Goal: Task Accomplishment & Management: Complete application form

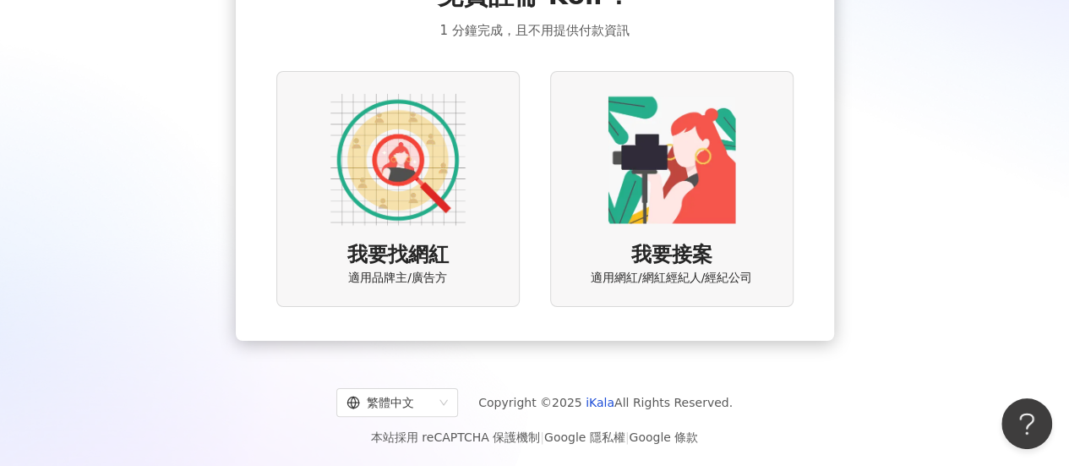
scroll to position [128, 0]
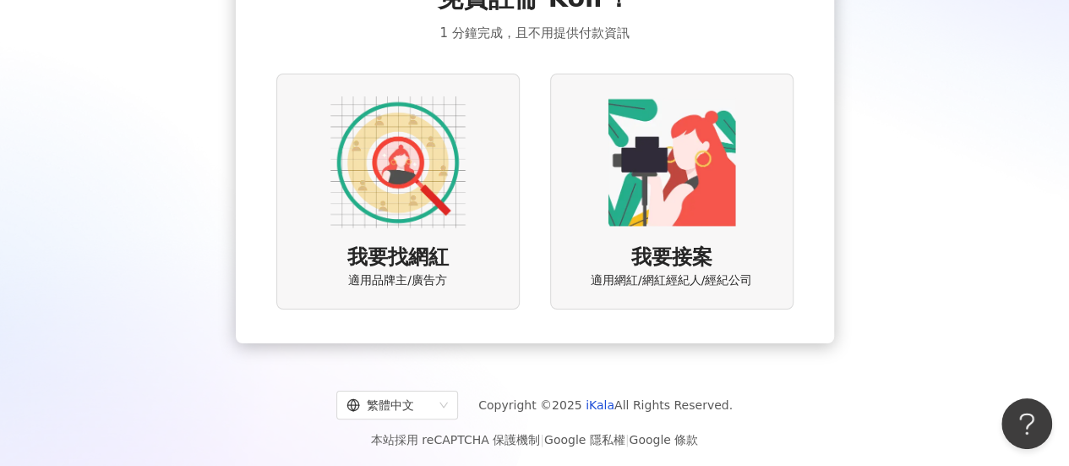
click at [409, 187] on img at bounding box center [398, 162] width 135 height 135
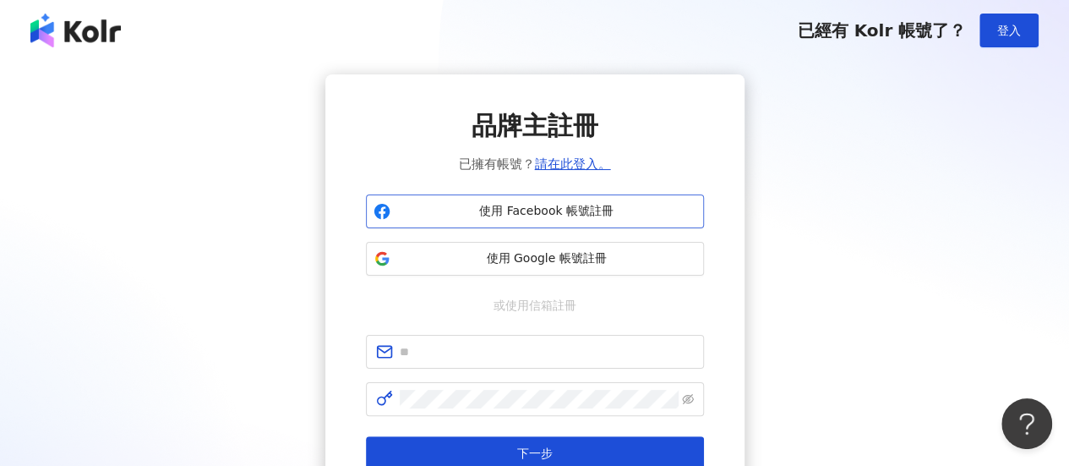
click at [581, 222] on button "使用 Facebook 帳號註冊" at bounding box center [535, 211] width 338 height 34
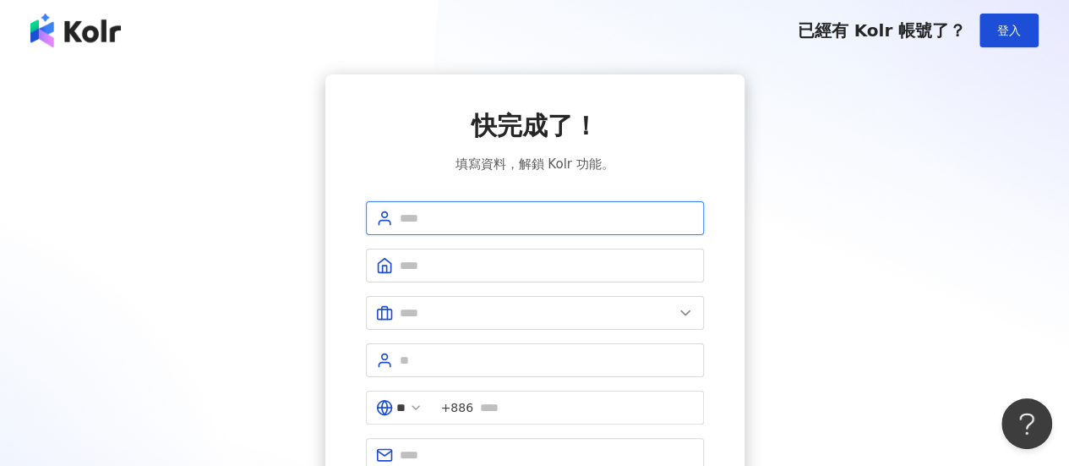
click at [500, 218] on input "text" at bounding box center [547, 218] width 294 height 19
type input "*"
type input "***"
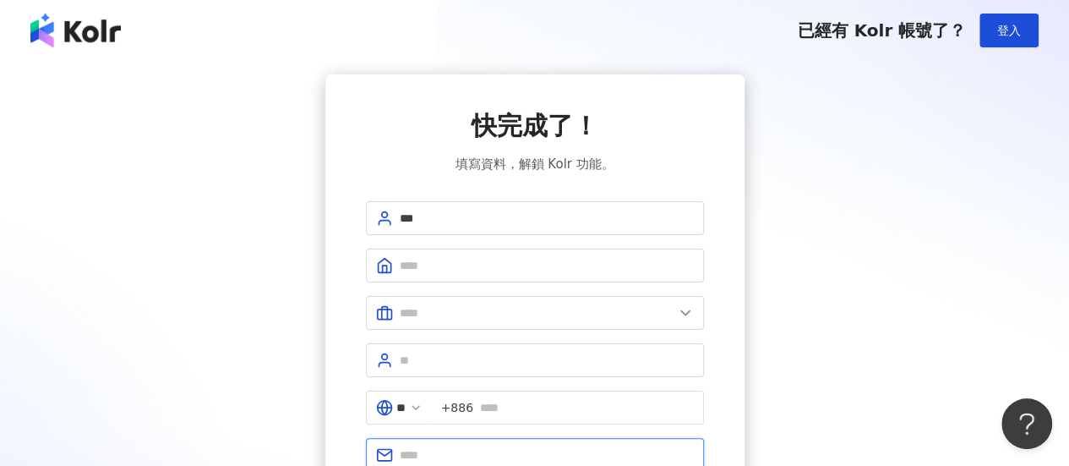
click at [478, 457] on input "text" at bounding box center [547, 454] width 294 height 19
type input "**********"
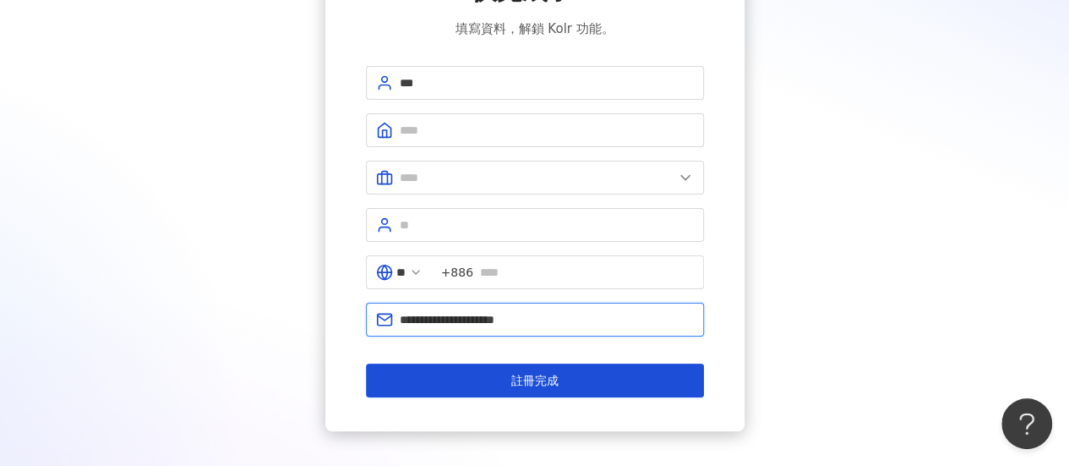
scroll to position [139, 0]
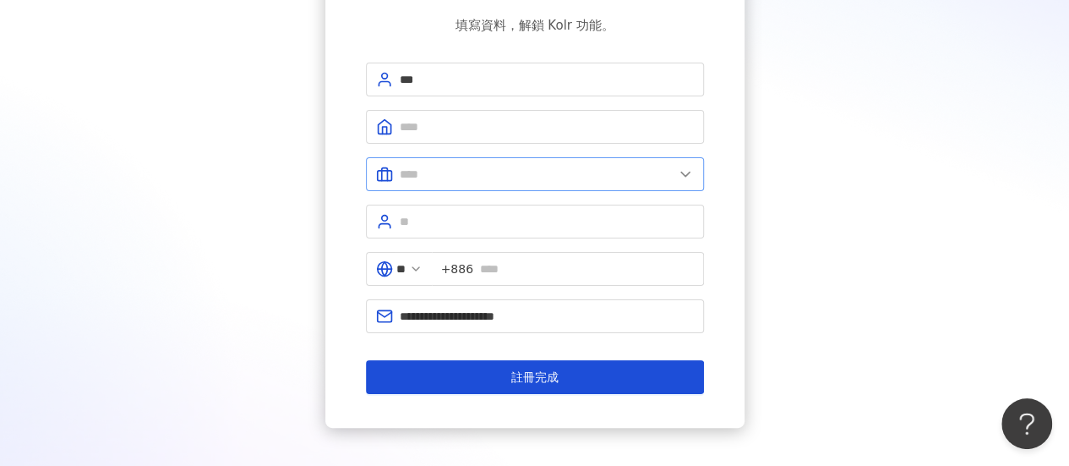
click at [686, 178] on icon at bounding box center [685, 174] width 17 height 17
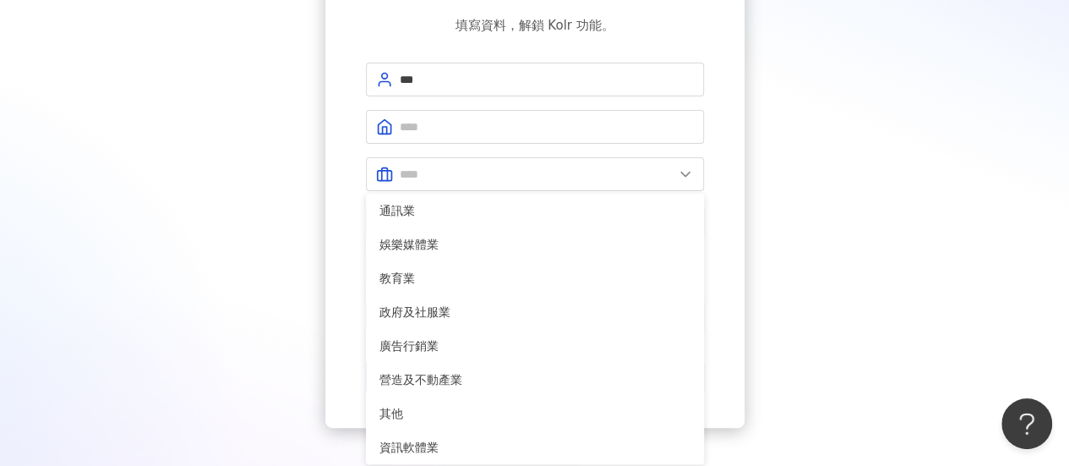
scroll to position [314, 0]
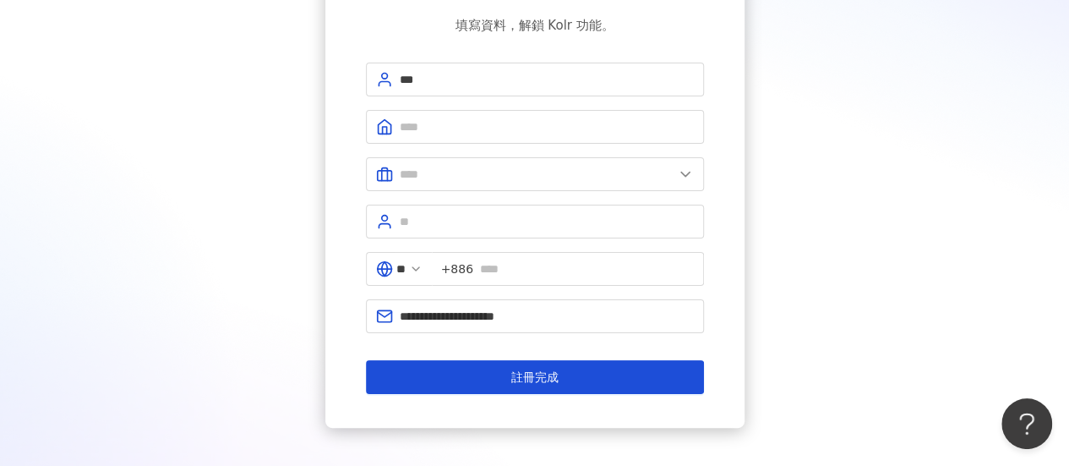
click at [704, 374] on div "**********" at bounding box center [534, 182] width 419 height 492
click at [681, 172] on polyline at bounding box center [685, 174] width 8 height 4
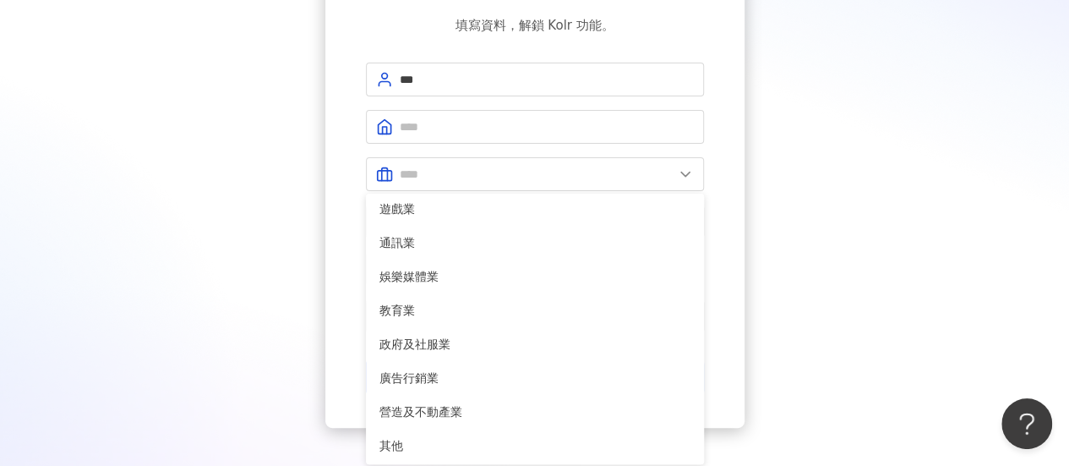
scroll to position [276, 0]
click at [424, 309] on span "教育業" at bounding box center [535, 310] width 311 height 19
type input "***"
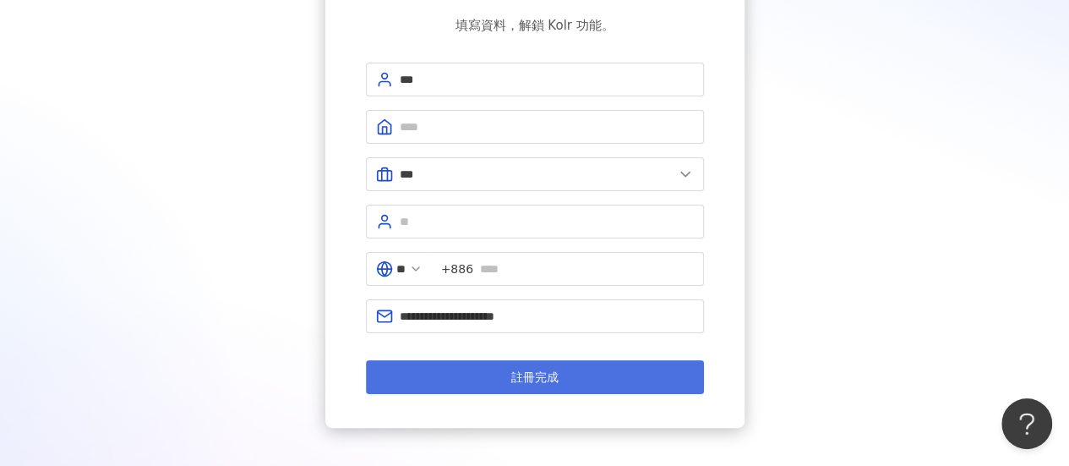
click at [614, 363] on button "註冊完成" at bounding box center [535, 377] width 338 height 34
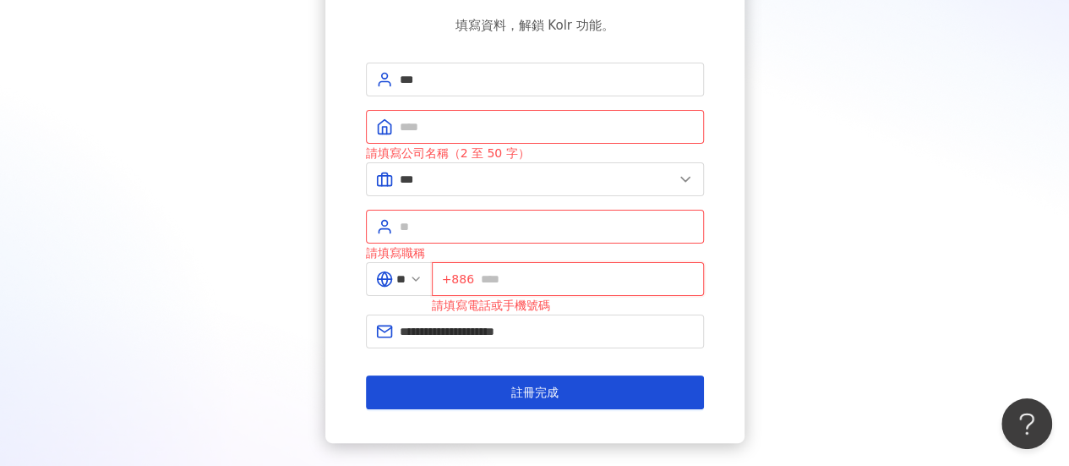
click at [541, 279] on input "text" at bounding box center [587, 279] width 213 height 19
type input "*********"
click at [453, 123] on input "text" at bounding box center [547, 127] width 294 height 19
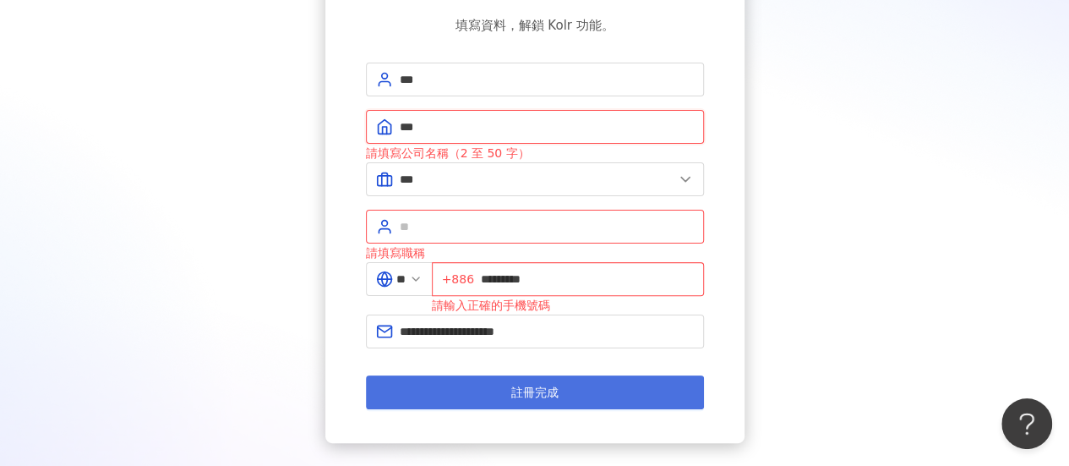
type input "***"
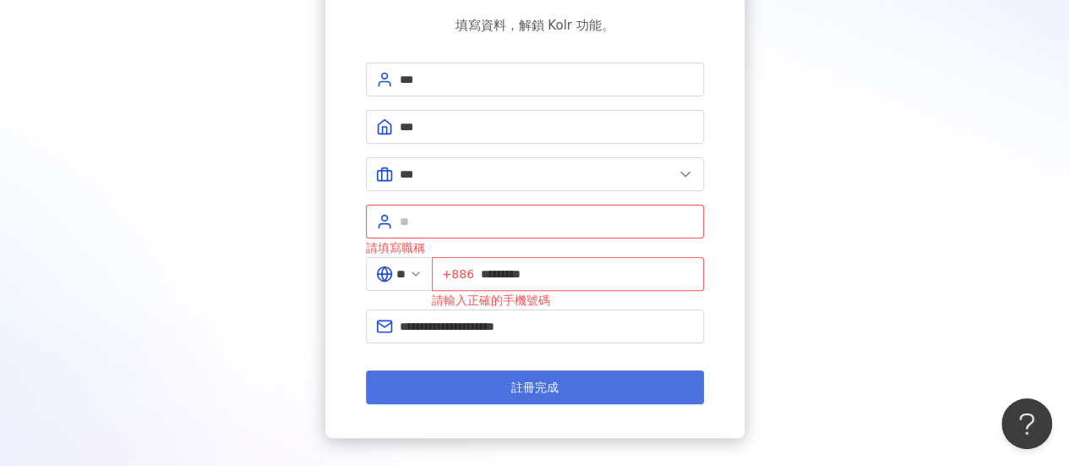
click at [511, 391] on span "註冊完成" at bounding box center [534, 387] width 47 height 14
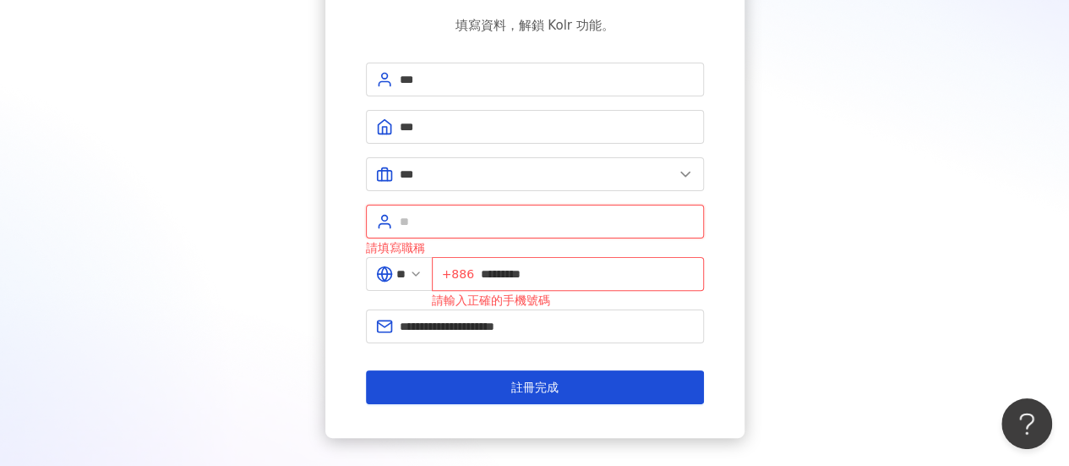
click at [445, 218] on input "text" at bounding box center [547, 221] width 294 height 19
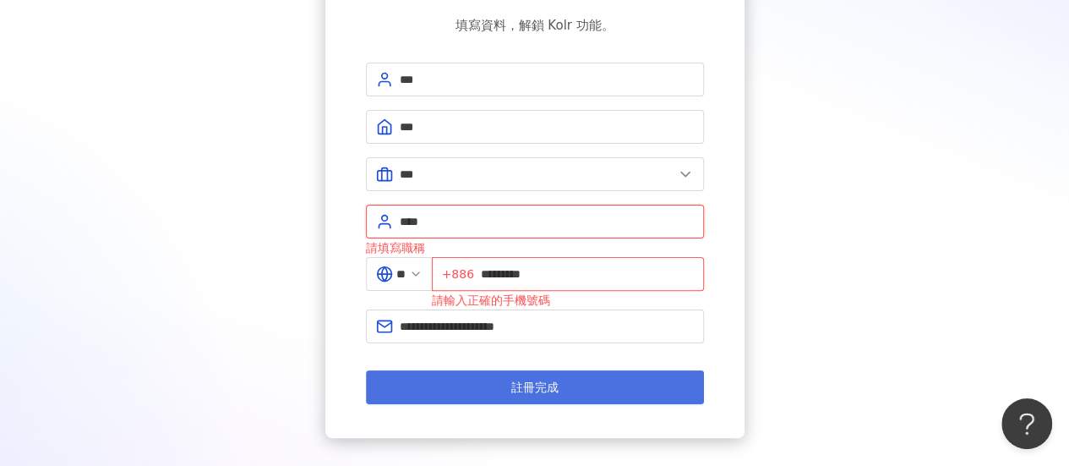
type input "****"
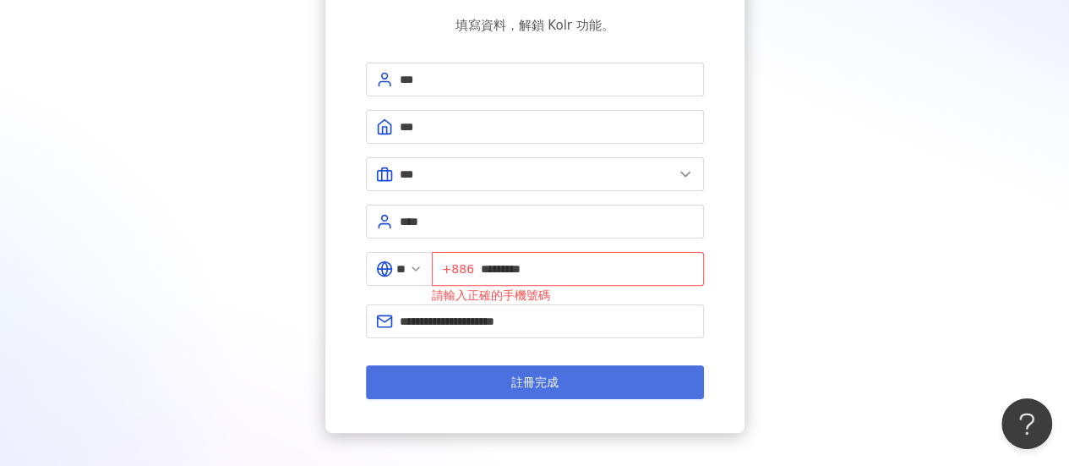
click at [517, 387] on span "註冊完成" at bounding box center [534, 382] width 47 height 14
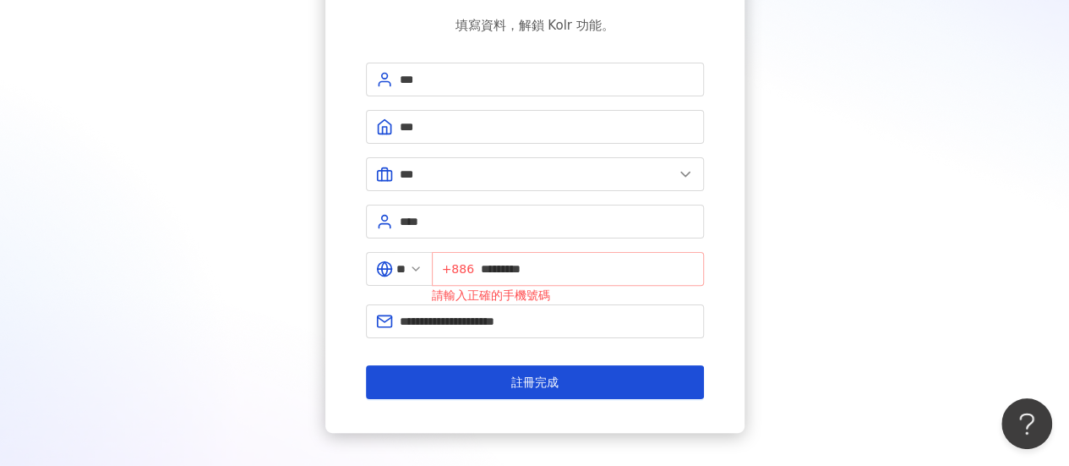
click at [487, 274] on span "+886 *********" at bounding box center [568, 269] width 272 height 34
click at [489, 273] on input "*********" at bounding box center [587, 269] width 213 height 19
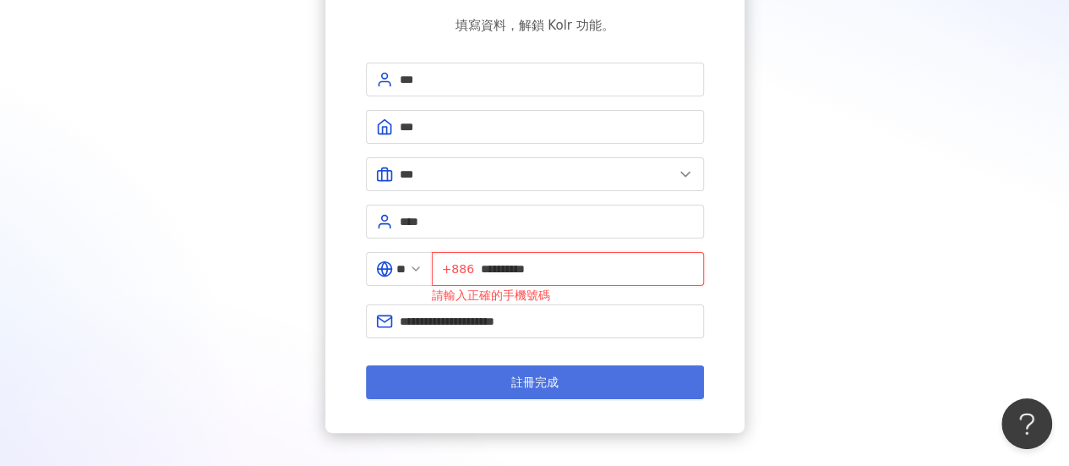
type input "**********"
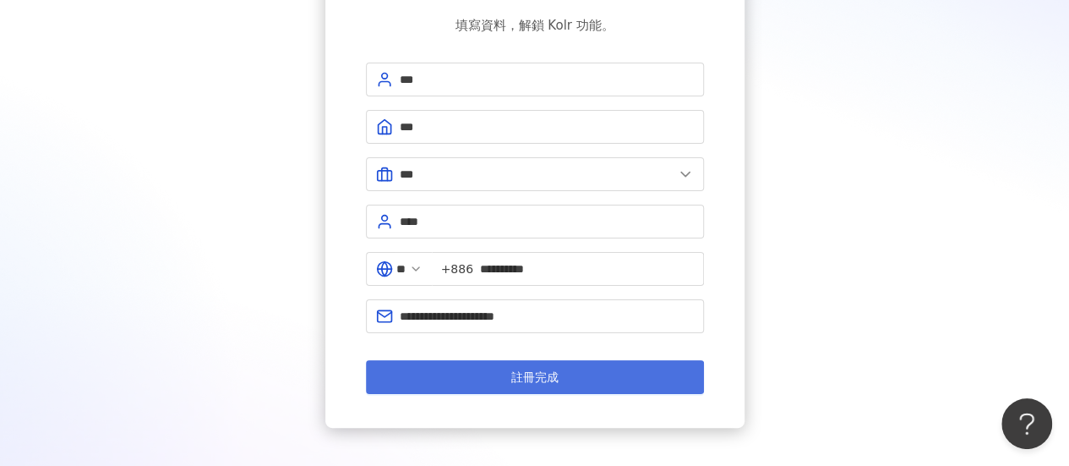
click at [521, 381] on span "註冊完成" at bounding box center [534, 377] width 47 height 14
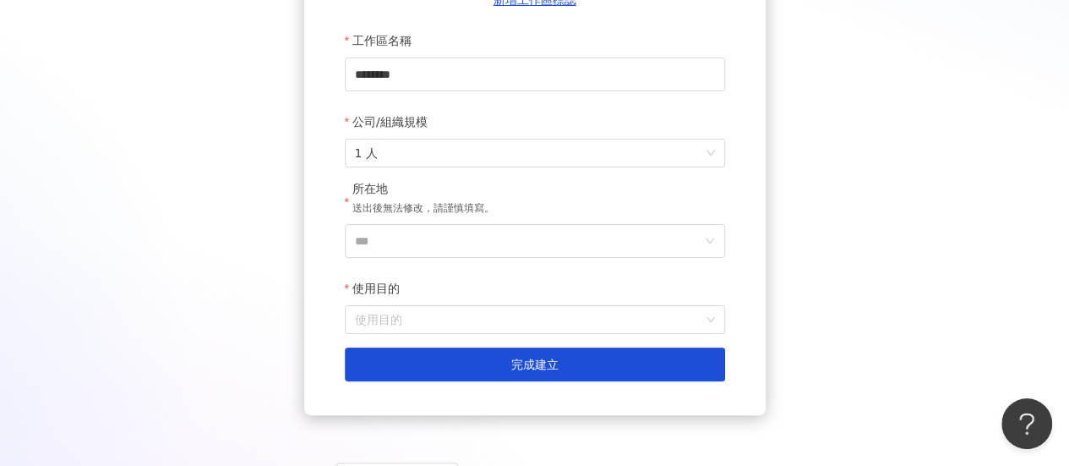
scroll to position [260, 0]
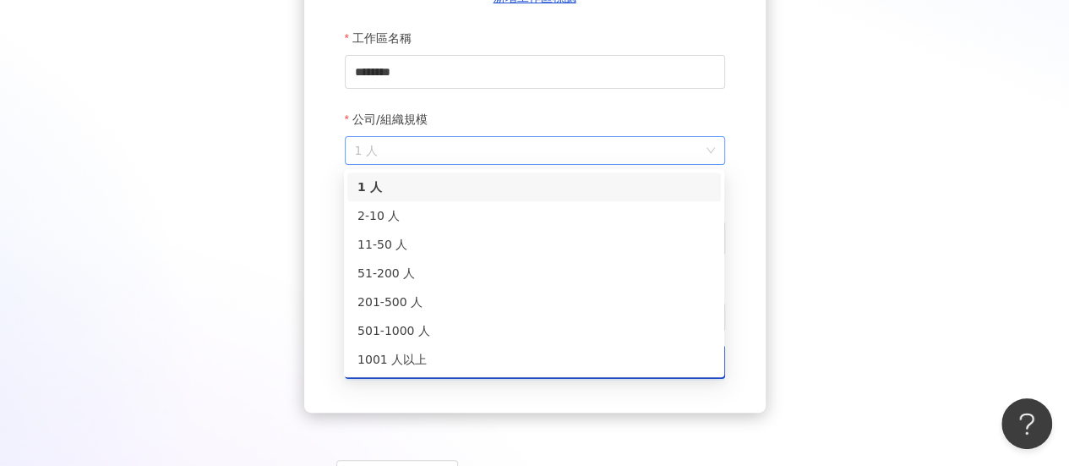
click at [605, 150] on span "1 人" at bounding box center [535, 150] width 360 height 27
click at [506, 215] on div "2-10 人" at bounding box center [534, 215] width 353 height 19
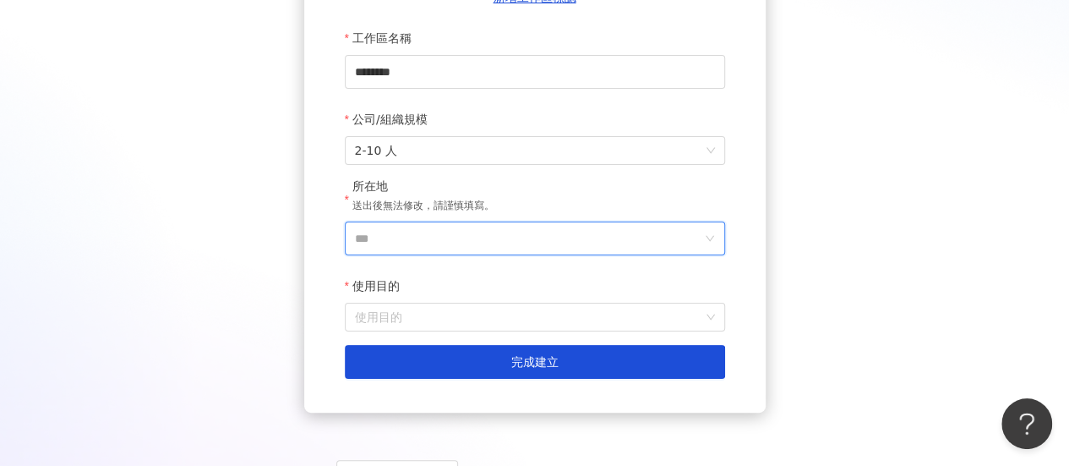
click at [539, 244] on input "***" at bounding box center [528, 238] width 347 height 32
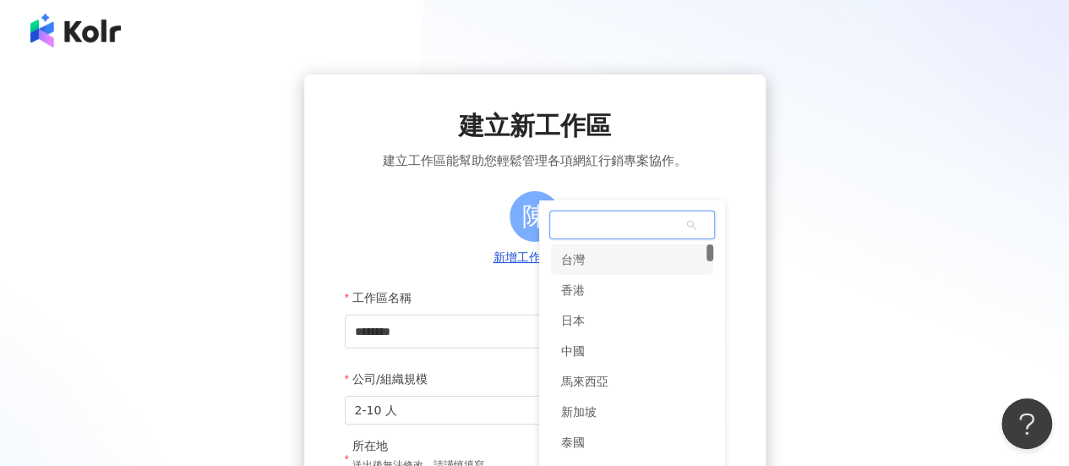
click at [620, 8] on div "建立新工作區 建立工作區能幫助您輕鬆管理各項網紅行銷專案協作。 陳 新增工作區標誌 工作區名稱 ******** 公司/組織規模 2-10 人 所在地 送出後…" at bounding box center [534, 399] width 1069 height 799
click at [582, 261] on div "台灣" at bounding box center [573, 259] width 24 height 30
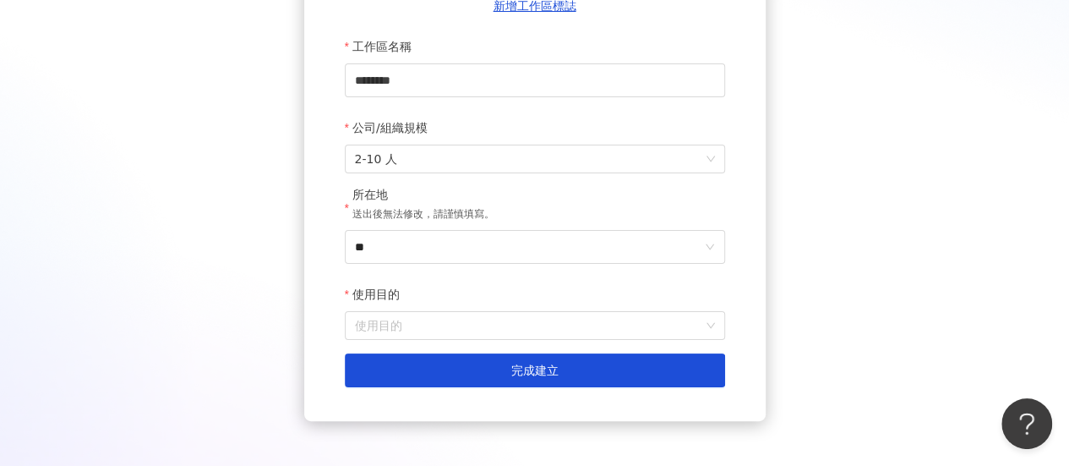
scroll to position [261, 0]
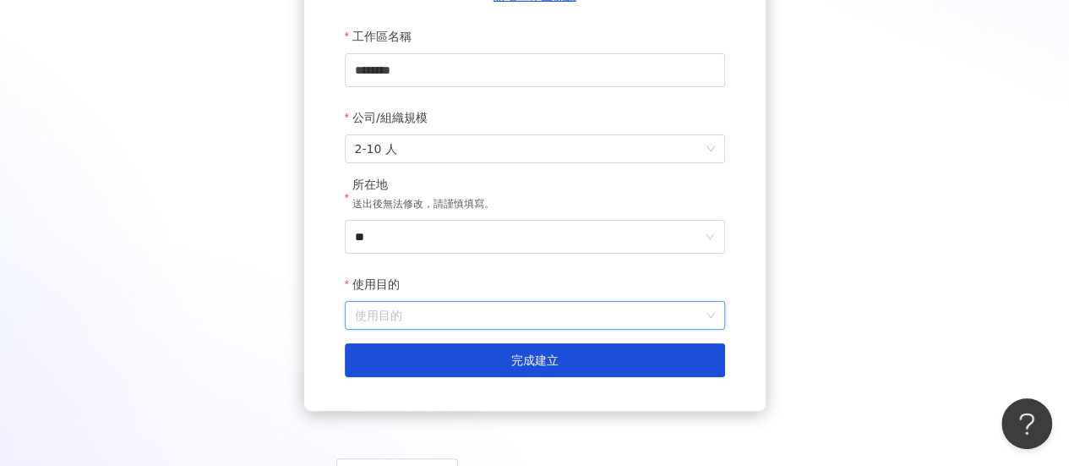
click at [710, 318] on input "使用目的" at bounding box center [535, 315] width 360 height 27
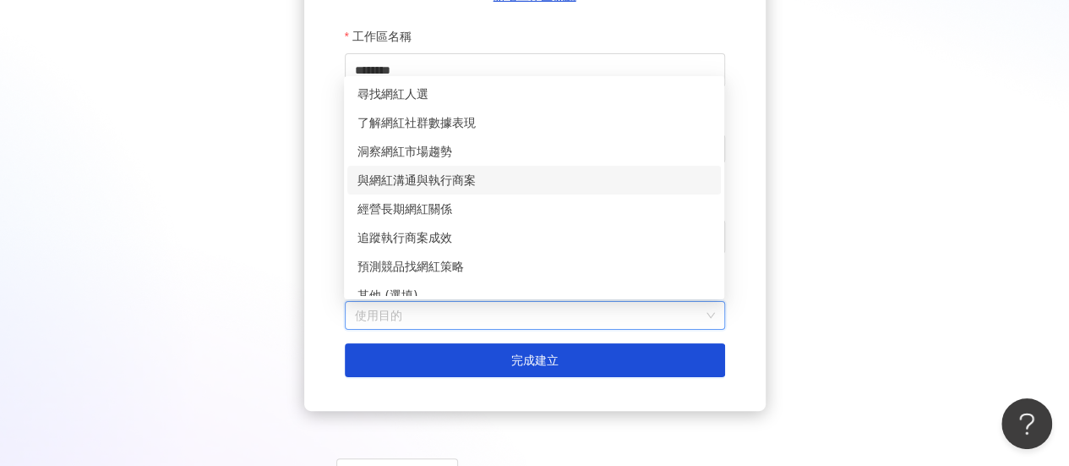
click at [484, 187] on div "與網紅溝通與執行商案" at bounding box center [534, 180] width 353 height 19
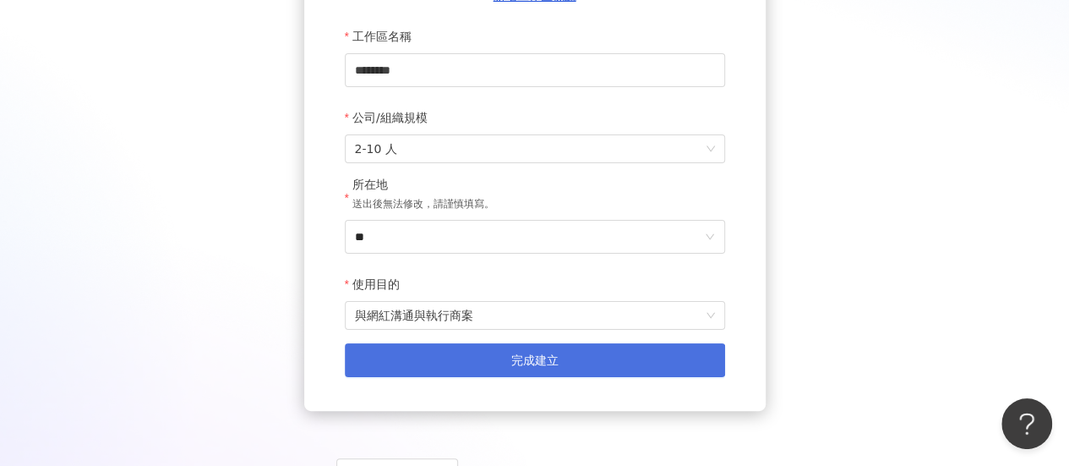
click at [527, 362] on span "完成建立" at bounding box center [534, 360] width 47 height 14
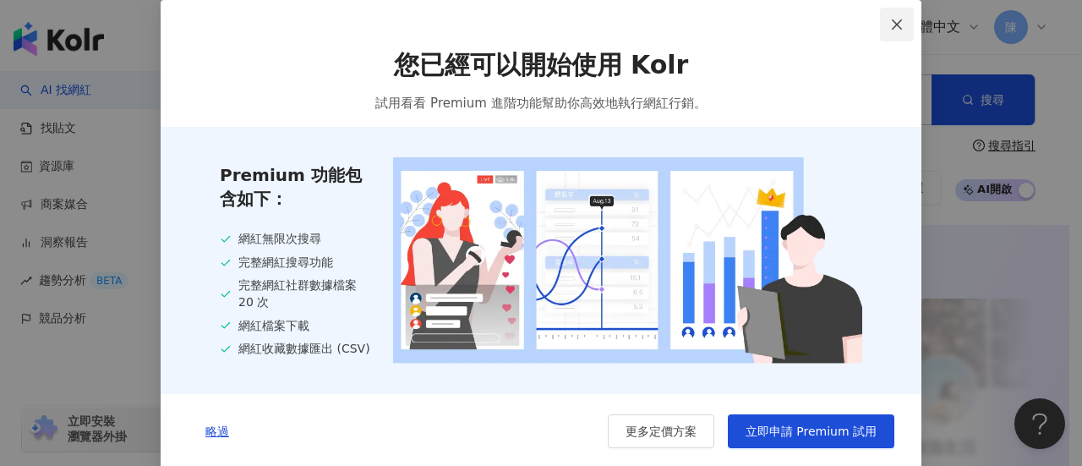
click at [891, 26] on icon "close" at bounding box center [897, 25] width 14 height 14
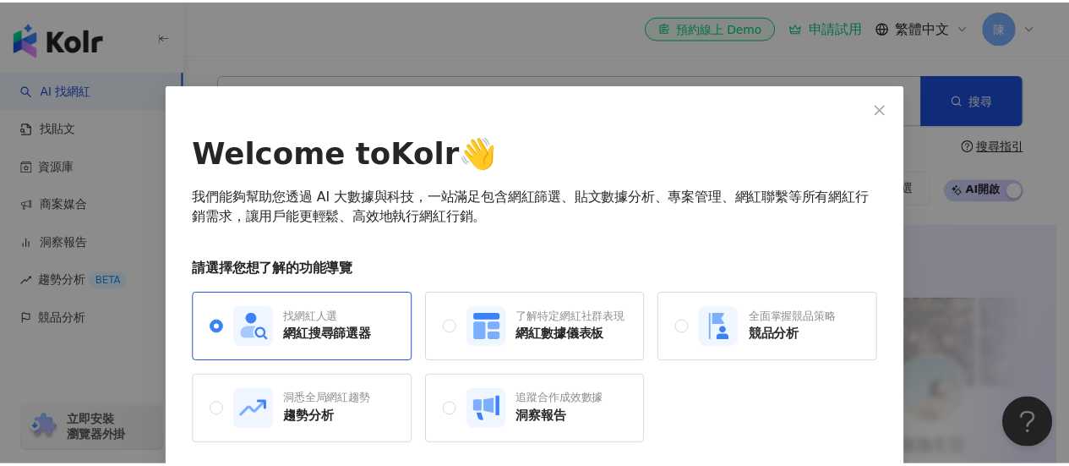
scroll to position [64, 0]
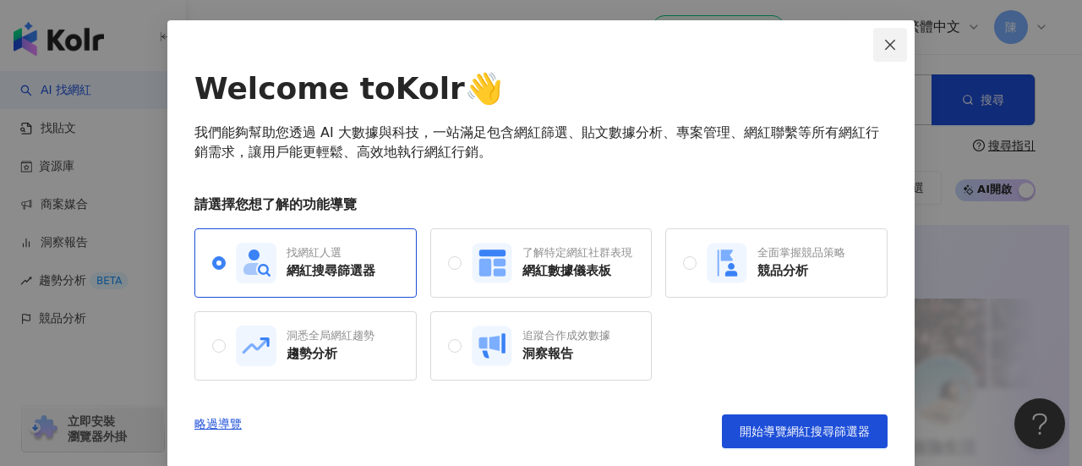
click at [885, 42] on icon "close" at bounding box center [890, 44] width 10 height 10
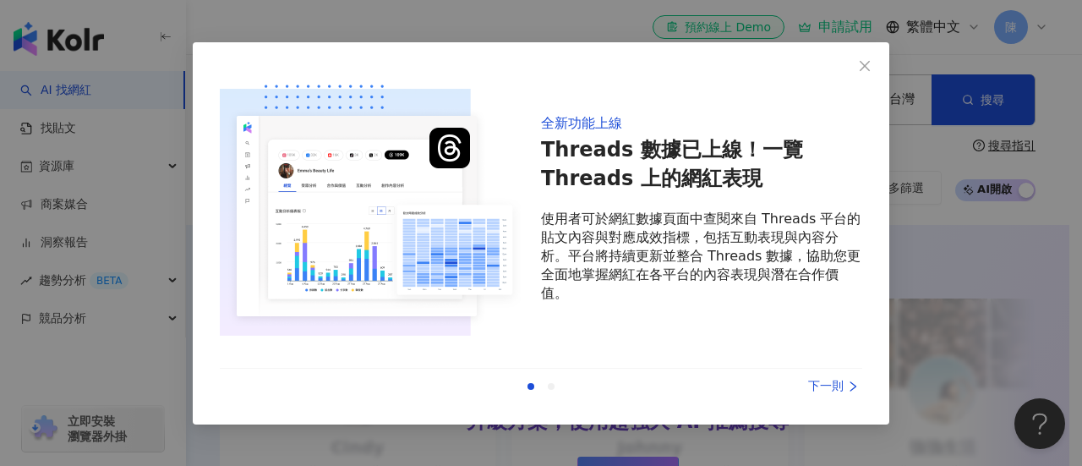
click at [884, 42] on div "全新功能上線 Threads 數據已上線！一覽 Threads 上的網紅表現 使用者可於網紅數據頁面中查閱來自 Threads 平台的貼文內容與對應成效指標，…" at bounding box center [541, 233] width 697 height 382
click at [866, 71] on icon "close" at bounding box center [865, 66] width 14 height 14
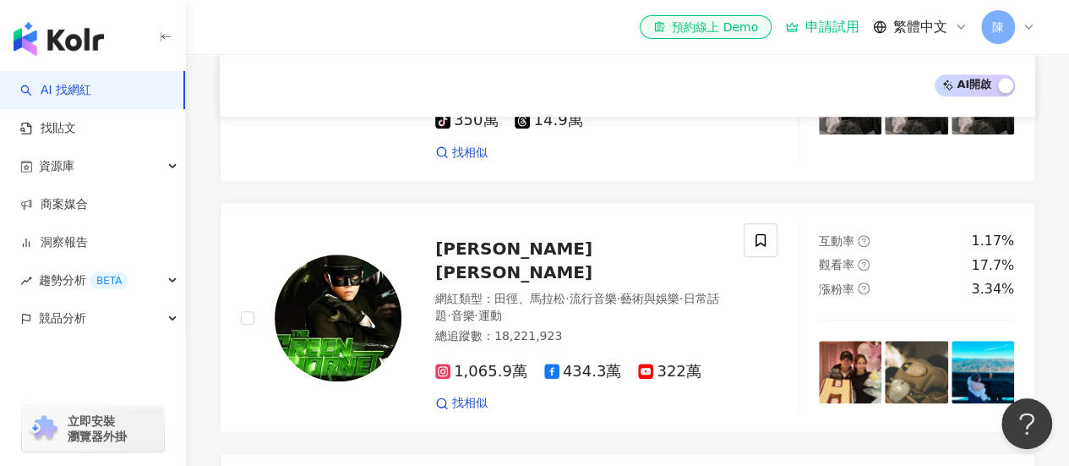
scroll to position [771, 0]
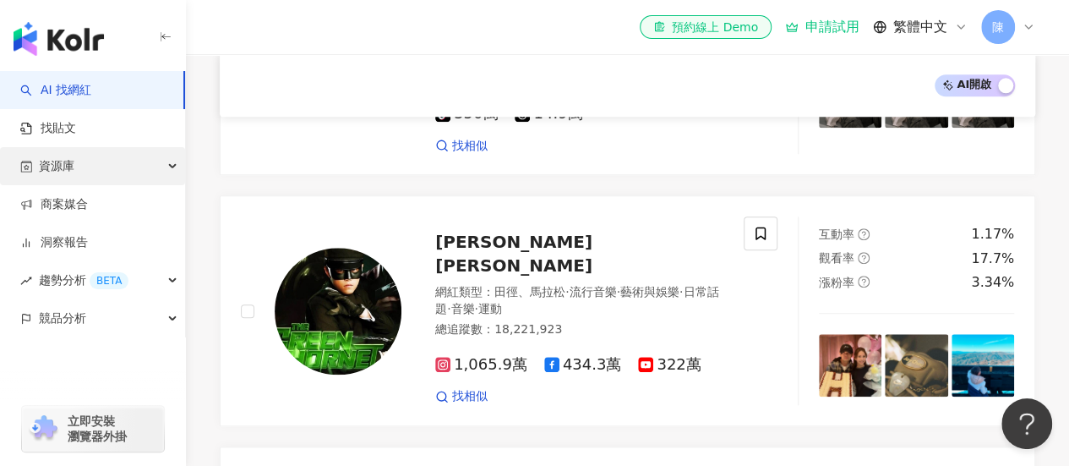
click at [179, 169] on div "資源庫" at bounding box center [92, 166] width 185 height 38
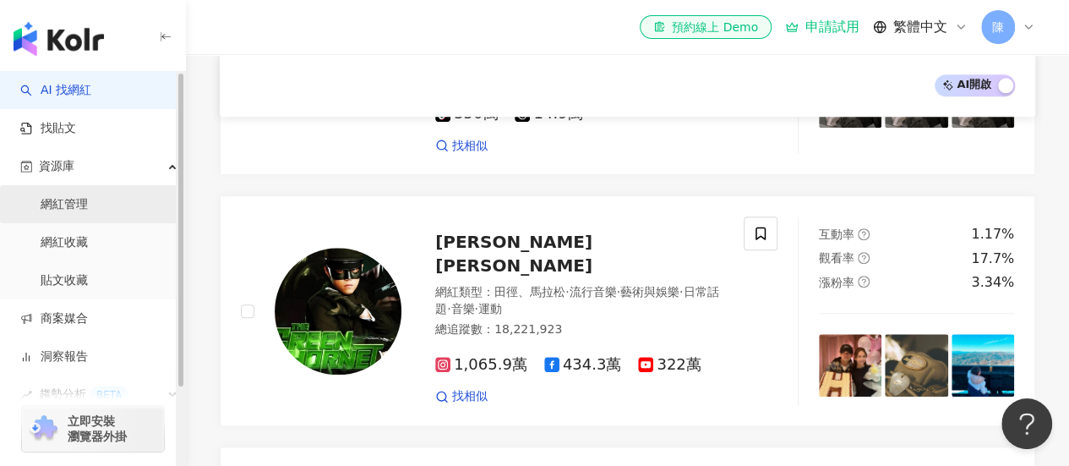
click at [88, 205] on link "網紅管理" at bounding box center [64, 204] width 47 height 17
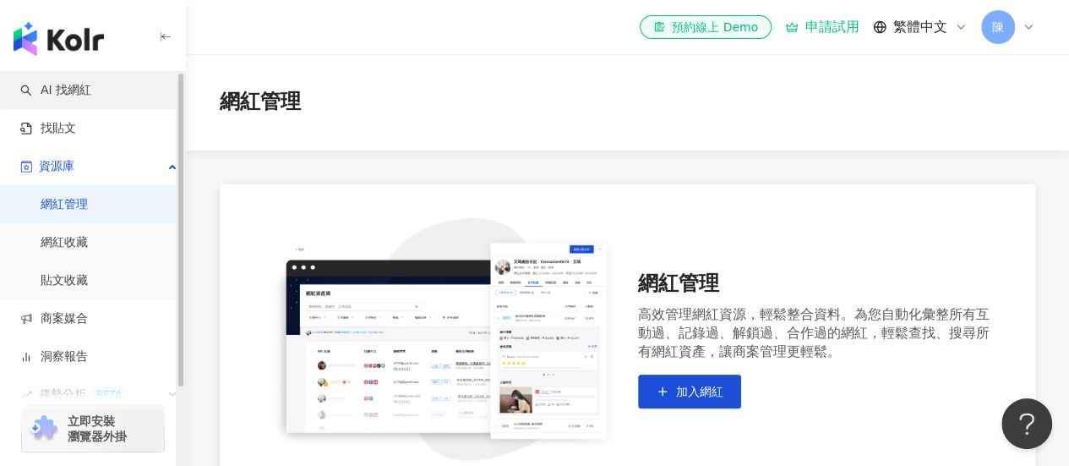
click at [61, 90] on link "AI 找網紅" at bounding box center [55, 90] width 71 height 17
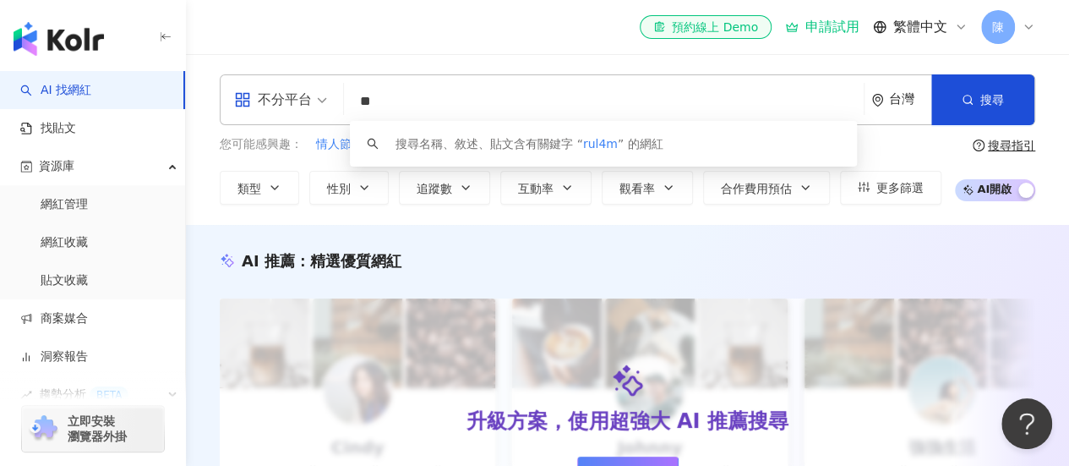
type input "*"
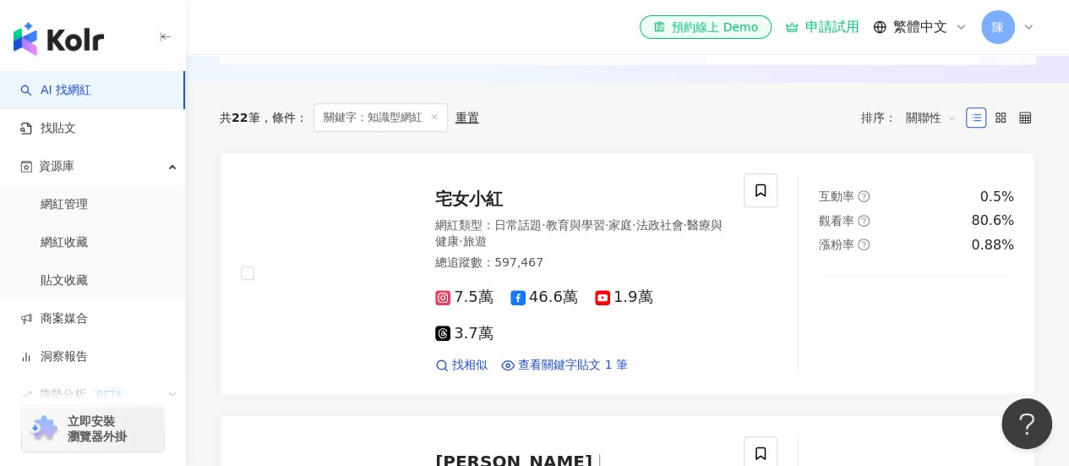
scroll to position [485, 0]
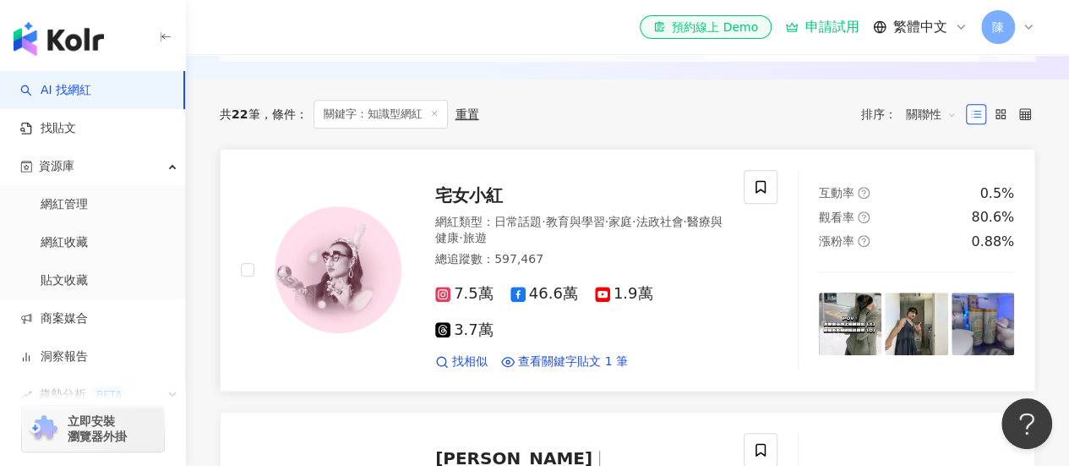
type input "*****"
click at [471, 205] on span "宅女小紅" at bounding box center [469, 195] width 68 height 20
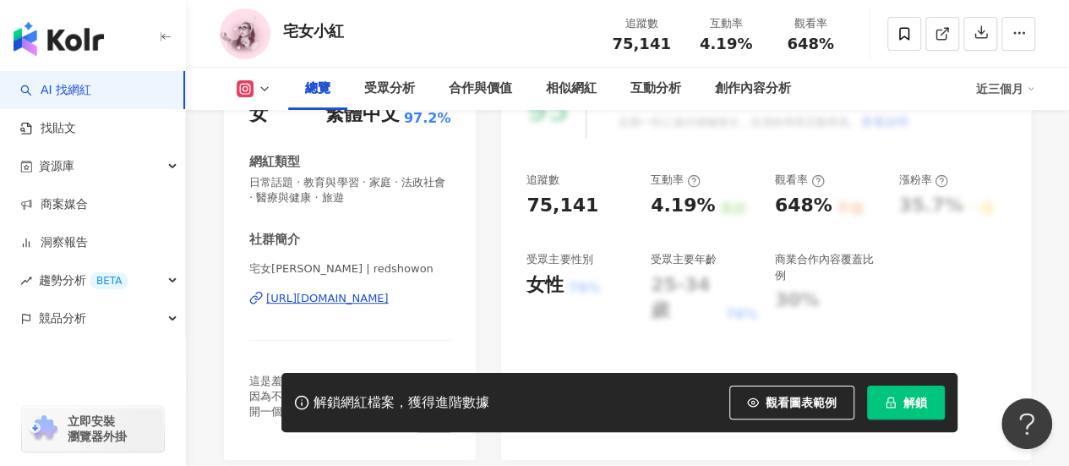
scroll to position [211, 0]
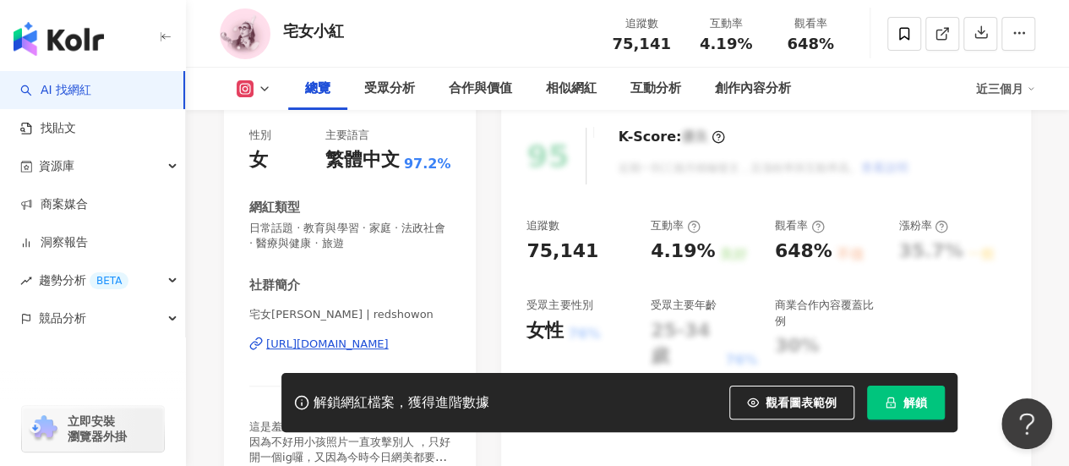
click at [350, 346] on div "https://www.instagram.com/redshowon/" at bounding box center [327, 343] width 123 height 15
drag, startPoint x: 287, startPoint y: 35, endPoint x: 350, endPoint y: 34, distance: 62.6
click at [350, 34] on div "宅女小紅 追蹤數 75,141 互動率 4.19% 觀看率 648%" at bounding box center [627, 33] width 883 height 67
copy div "宅女小紅"
click at [66, 95] on link "AI 找網紅" at bounding box center [55, 90] width 71 height 17
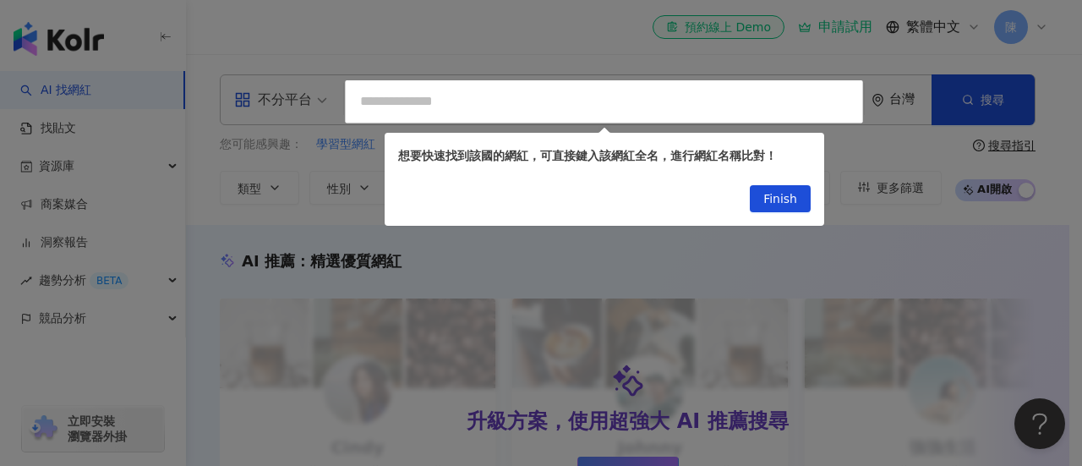
click at [316, 104] on div at bounding box center [541, 233] width 1082 height 466
click at [761, 204] on button "Finish" at bounding box center [780, 198] width 61 height 27
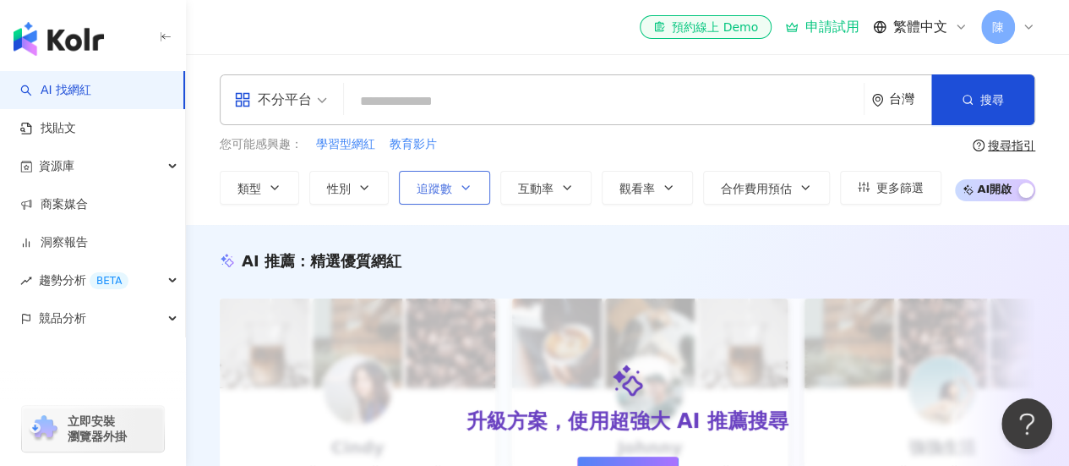
click at [467, 182] on icon "button" at bounding box center [466, 188] width 14 height 14
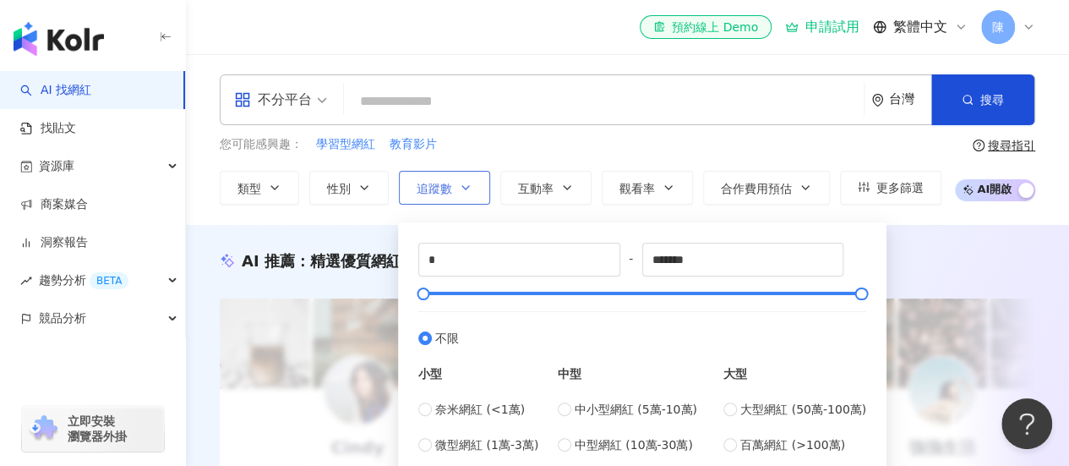
click at [467, 182] on icon "button" at bounding box center [466, 188] width 14 height 14
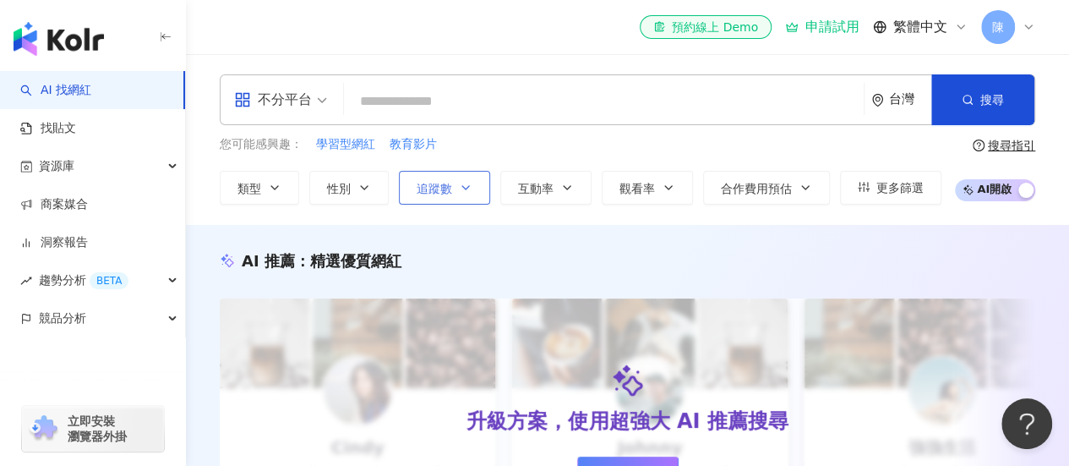
click at [467, 182] on icon "button" at bounding box center [466, 188] width 14 height 14
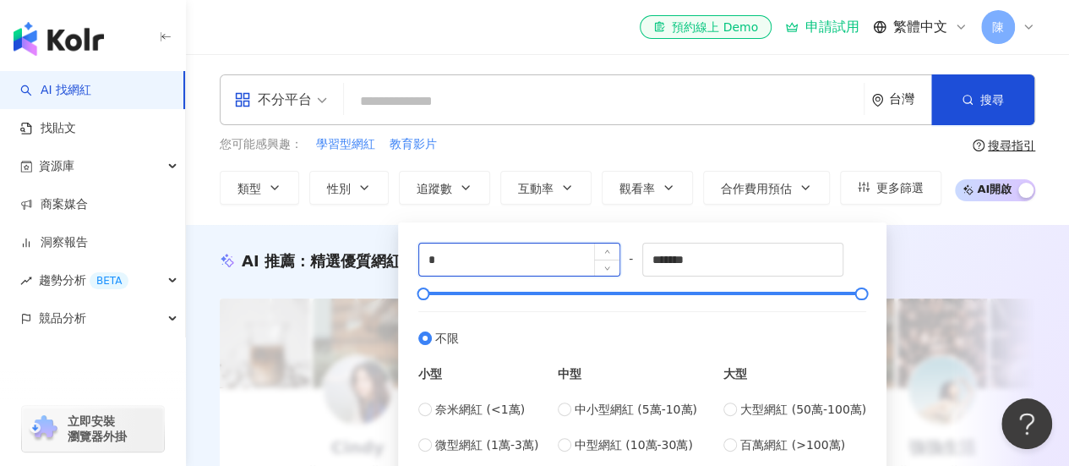
click at [482, 266] on input "*" at bounding box center [519, 259] width 200 height 32
type input "*****"
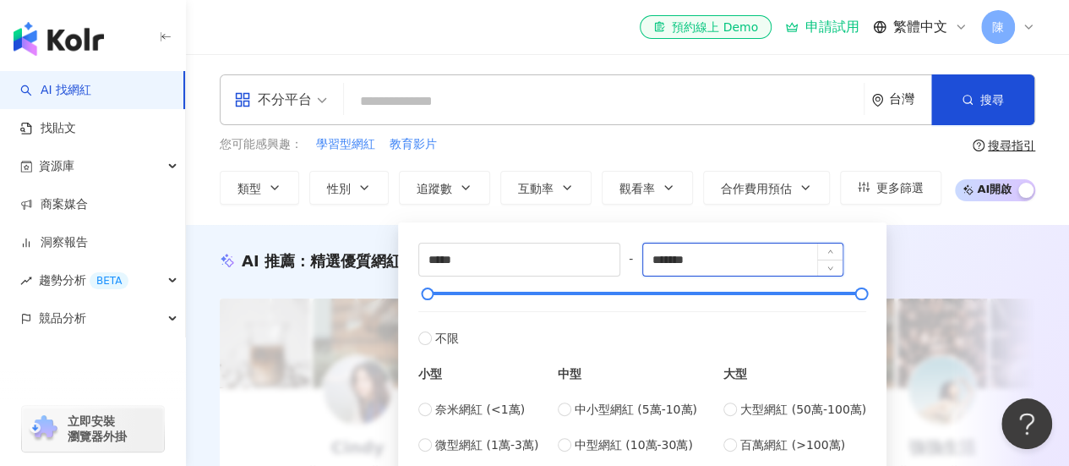
click at [669, 260] on input "*******" at bounding box center [743, 259] width 200 height 32
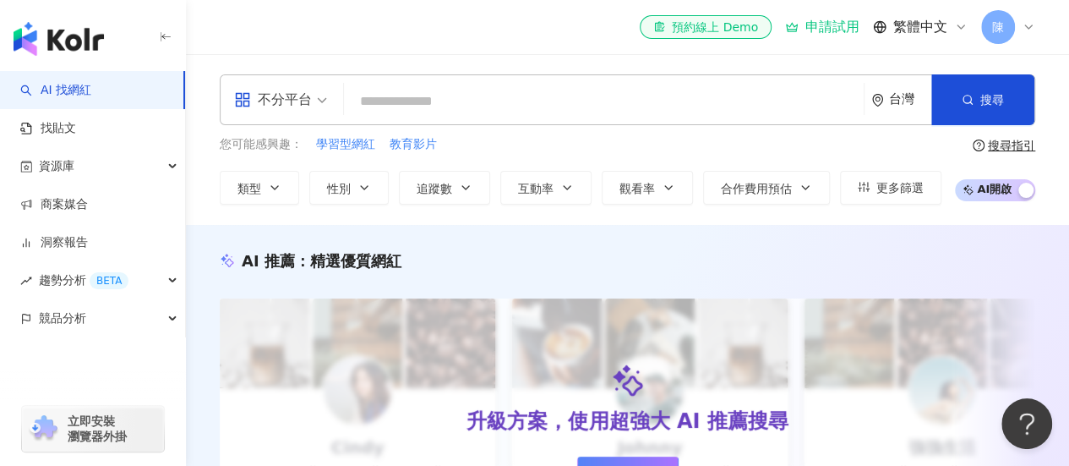
scroll to position [3, 0]
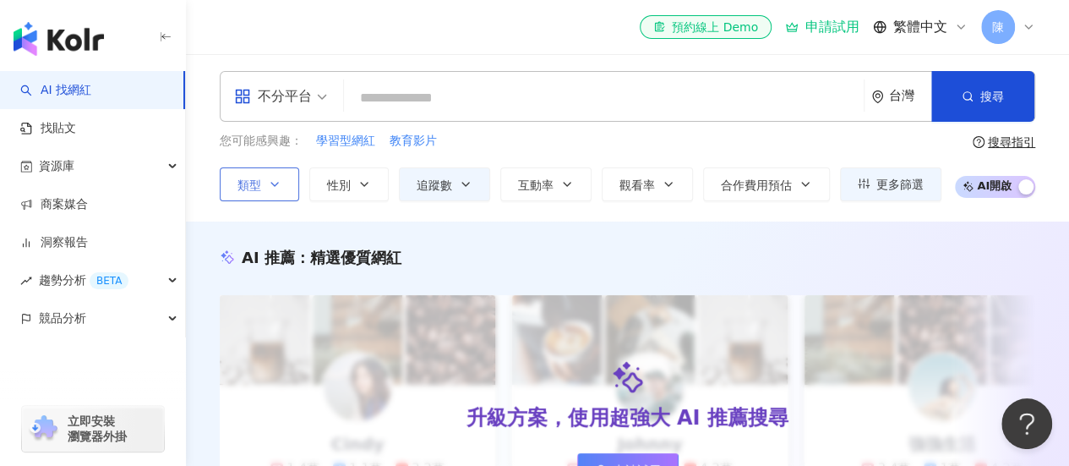
click at [273, 188] on icon "button" at bounding box center [275, 185] width 14 height 14
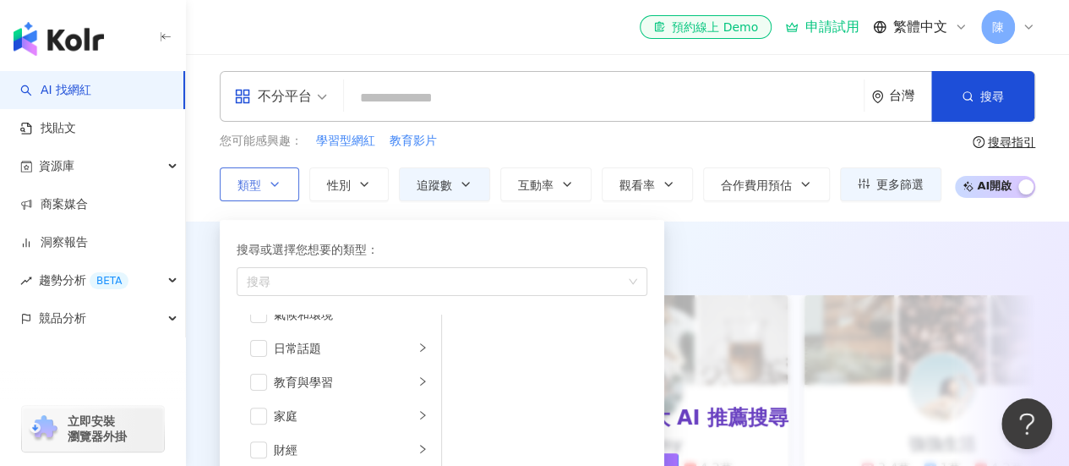
scroll to position [93, 0]
click at [265, 373] on span "button" at bounding box center [258, 377] width 17 height 17
click at [557, 256] on div "搜尋或選擇您想要的類型：" at bounding box center [442, 249] width 411 height 19
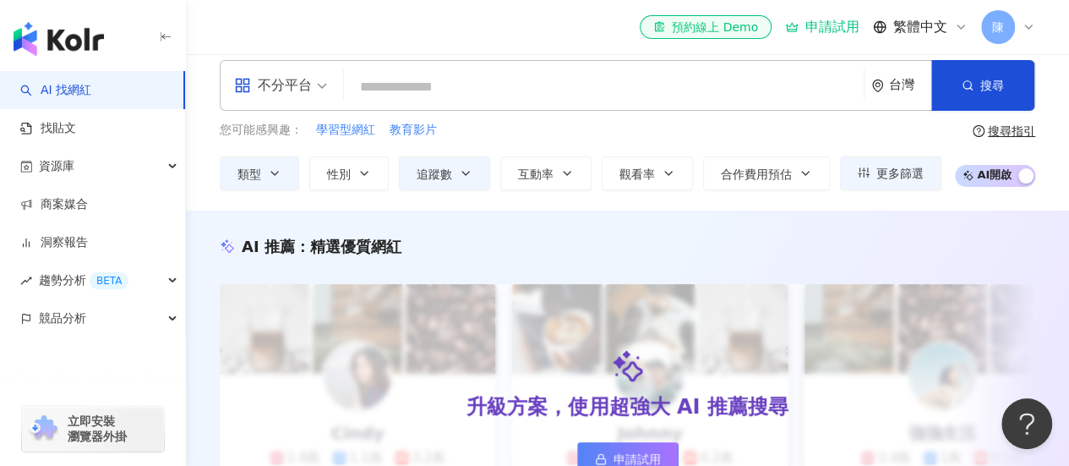
scroll to position [21, 0]
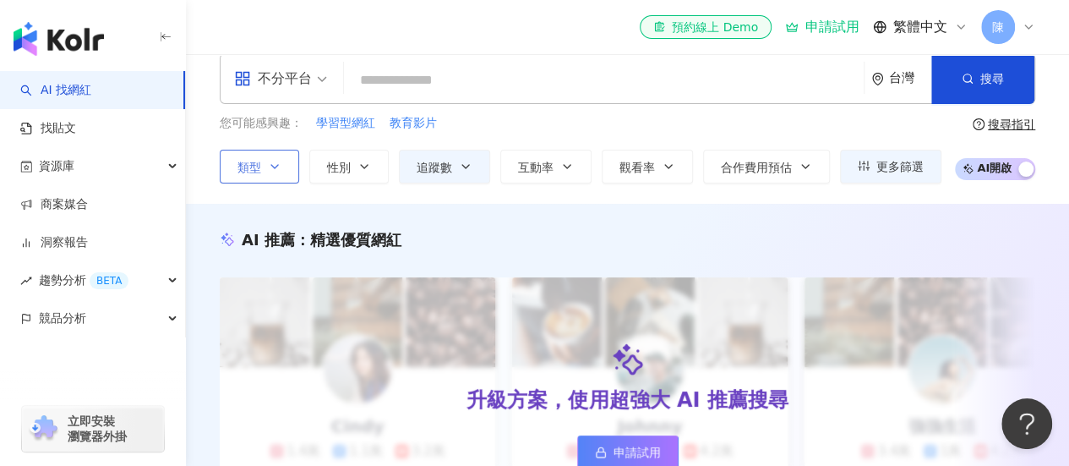
click at [280, 167] on icon "button" at bounding box center [275, 167] width 14 height 14
click at [465, 162] on icon "button" at bounding box center [466, 167] width 14 height 14
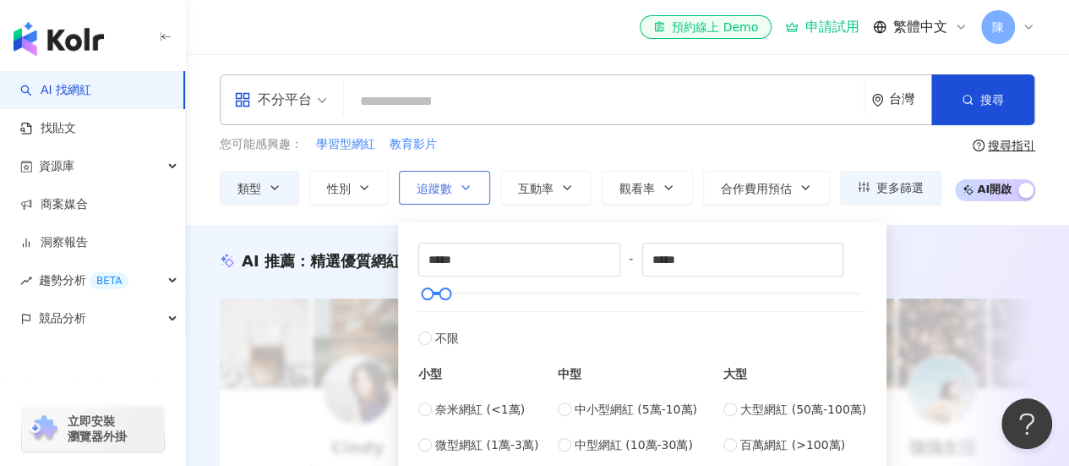
click at [465, 162] on div "您可能感興趣： 學習型網紅 教育影片 類型 性別 追蹤數 互動率 觀看率 合作費用預估 更多篩選 ***** - ***** 不限 小型 奈米網紅 (<1萬)…" at bounding box center [581, 169] width 722 height 69
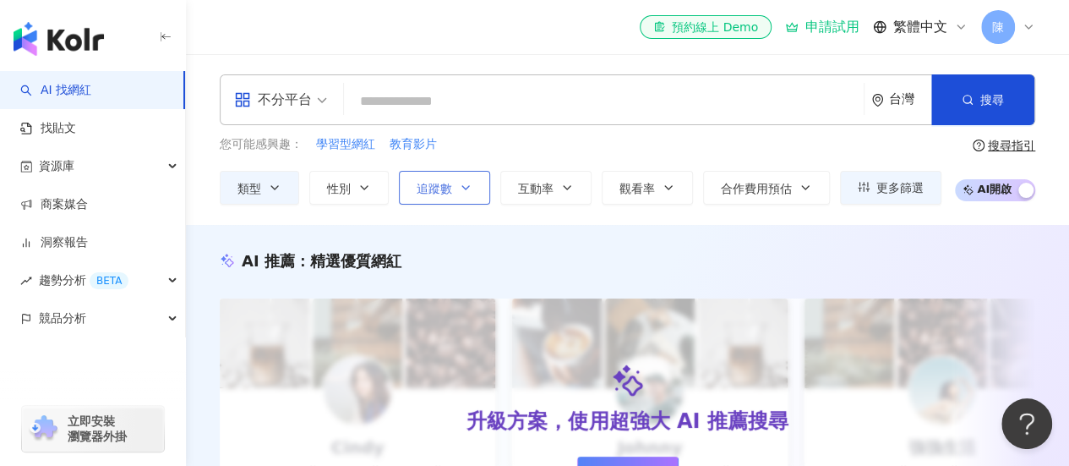
click at [465, 162] on div "您可能感興趣： 學習型網紅 教育影片 類型 性別 追蹤數 互動率 觀看率 合作費用預估 更多篩選 ***** - ***** 不限 小型 奈米網紅 (<1萬)…" at bounding box center [581, 169] width 722 height 69
click at [463, 183] on icon "button" at bounding box center [466, 188] width 14 height 14
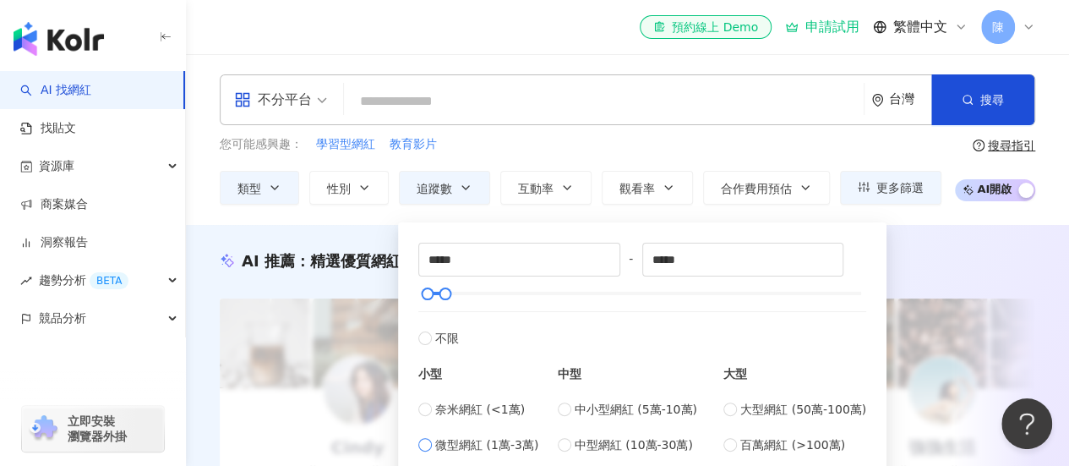
type input "*****"
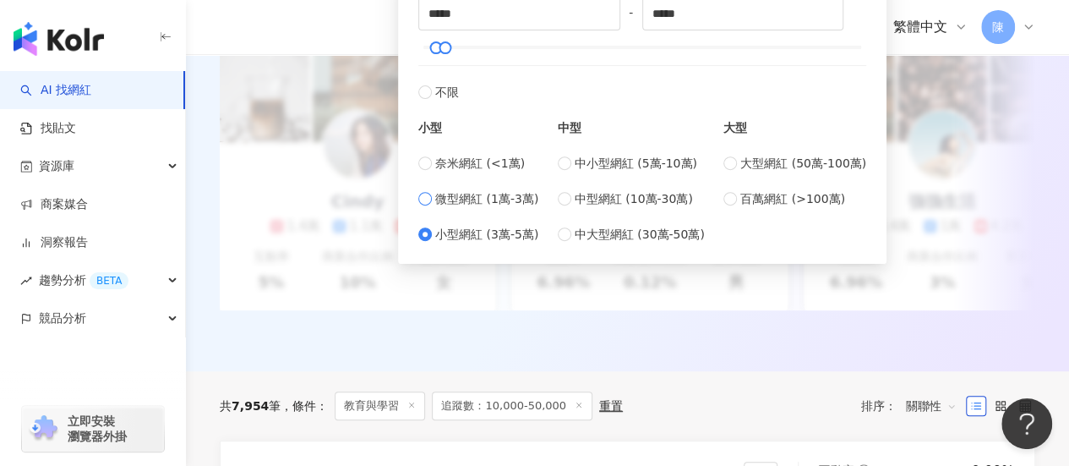
type input "*****"
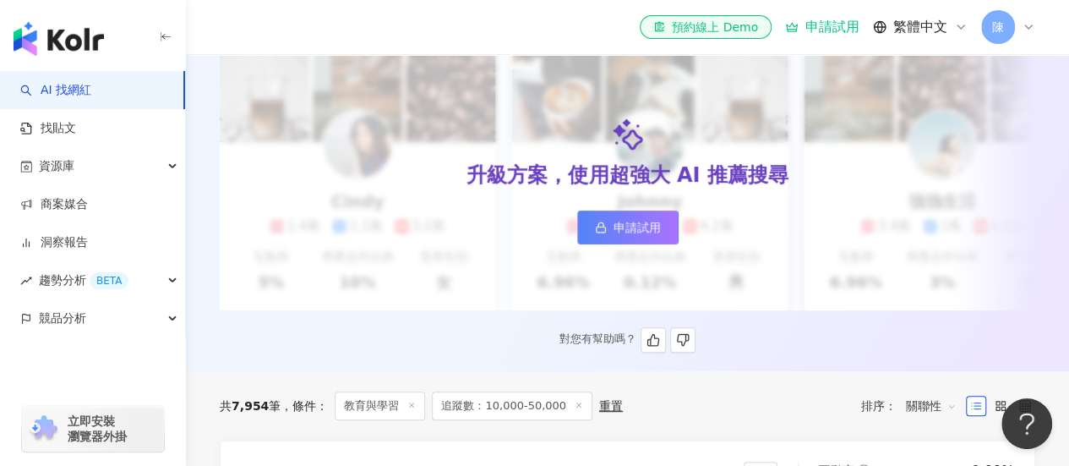
click at [1003, 131] on div "升級方案，使用超強大 AI 推薦搜尋 申請試用" at bounding box center [628, 181] width 816 height 258
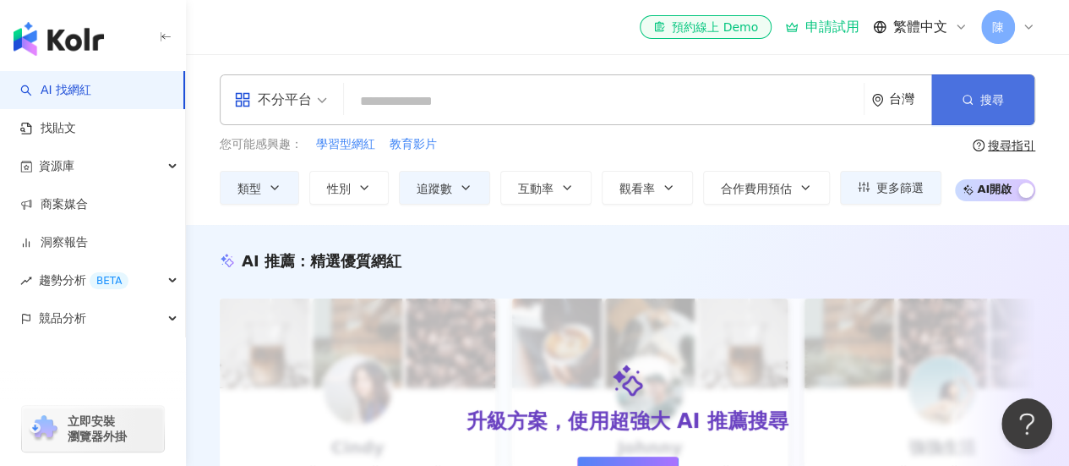
click at [1003, 103] on span "搜尋" at bounding box center [993, 100] width 24 height 14
click at [996, 106] on span "搜尋" at bounding box center [993, 100] width 24 height 14
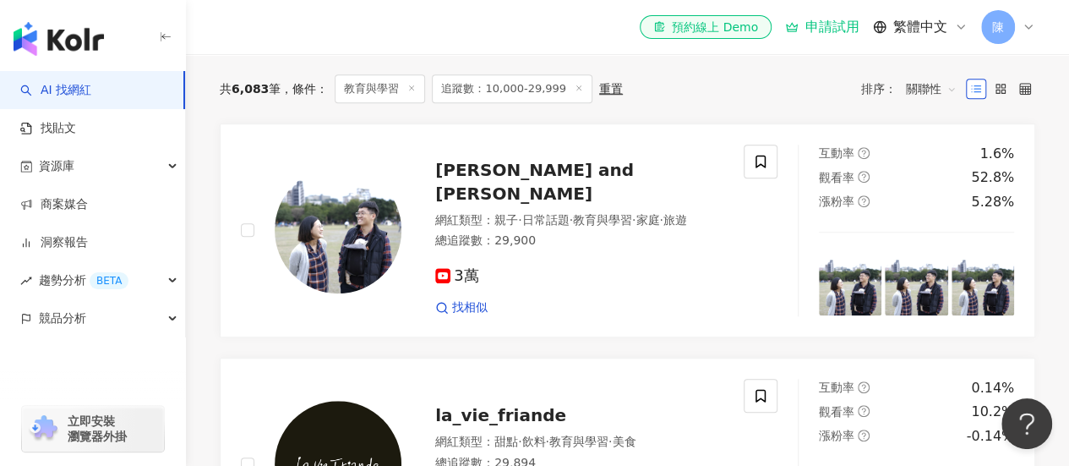
scroll to position [560, 0]
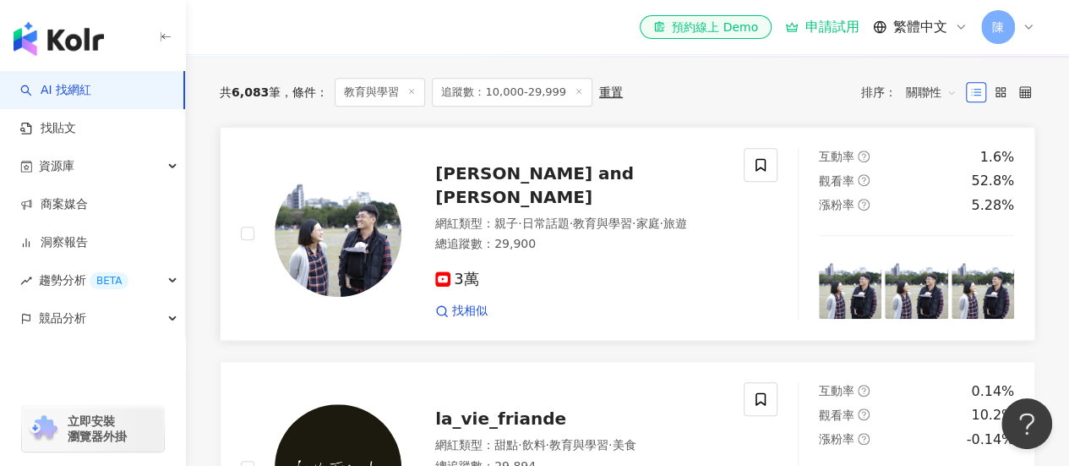
click at [451, 188] on span "Kai and Hannah" at bounding box center [534, 185] width 199 height 44
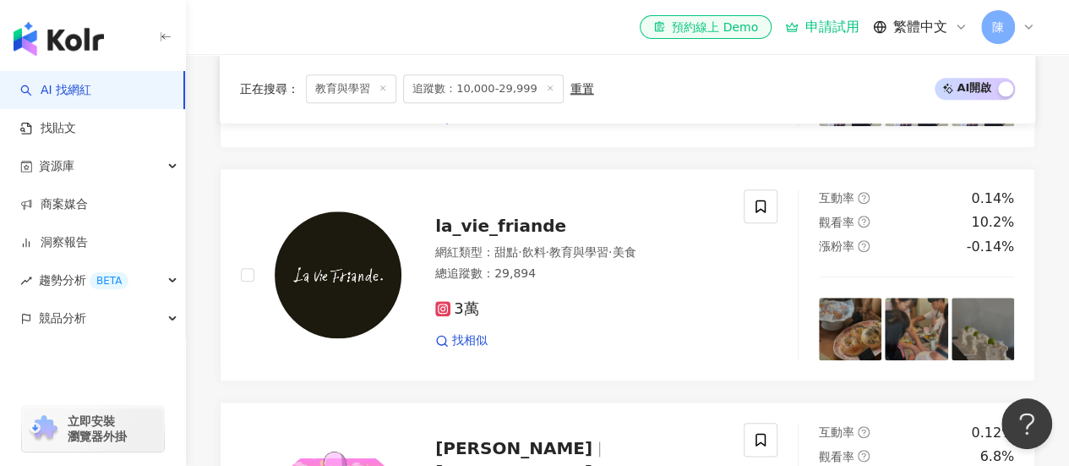
scroll to position [742, 0]
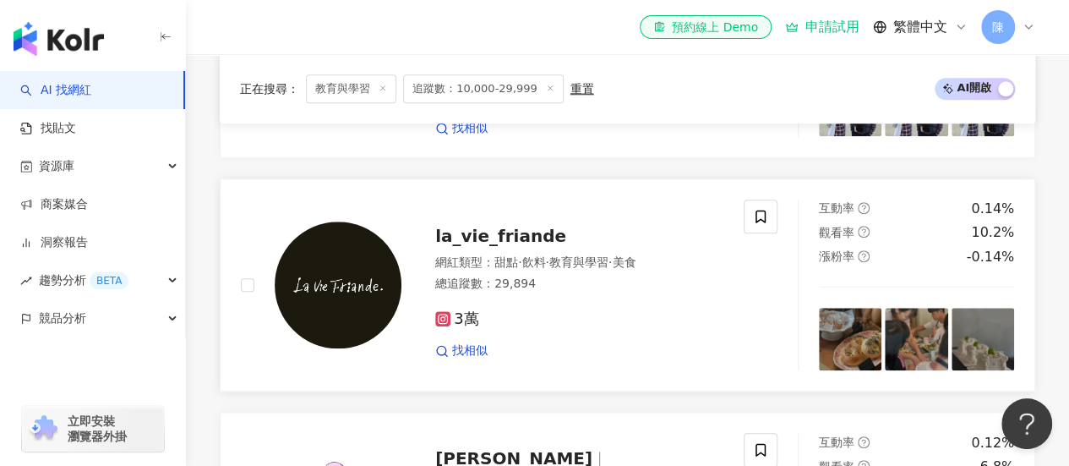
click at [462, 246] on span "la_vie_friande" at bounding box center [500, 236] width 131 height 20
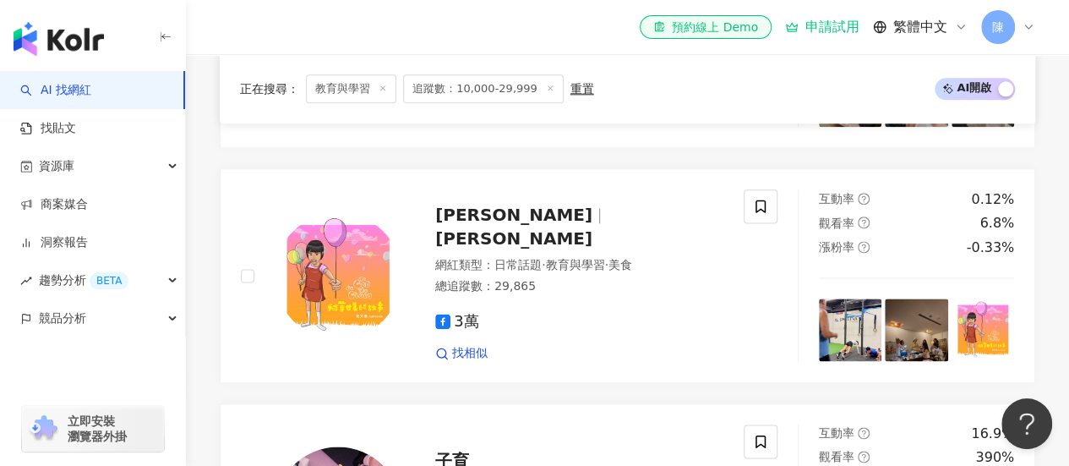
scroll to position [972, 0]
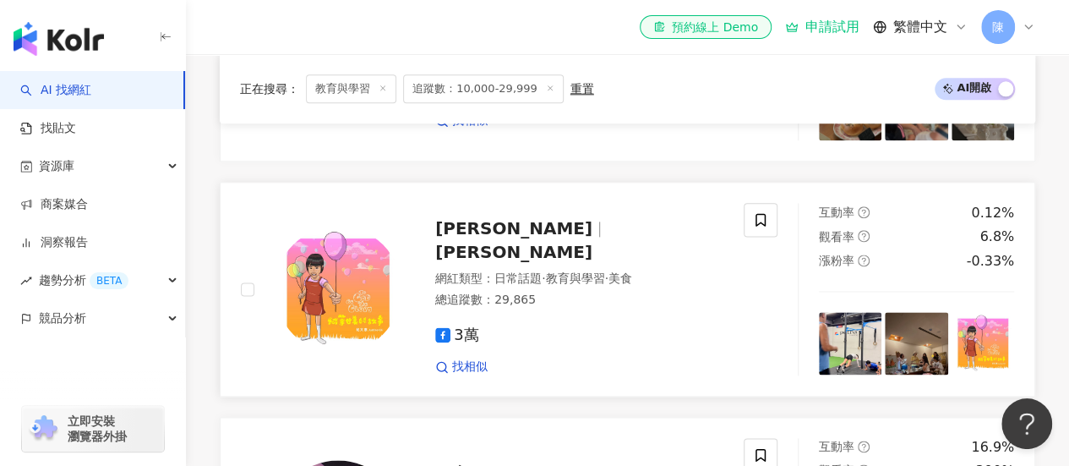
click at [470, 238] on span "紀文惠" at bounding box center [513, 228] width 157 height 20
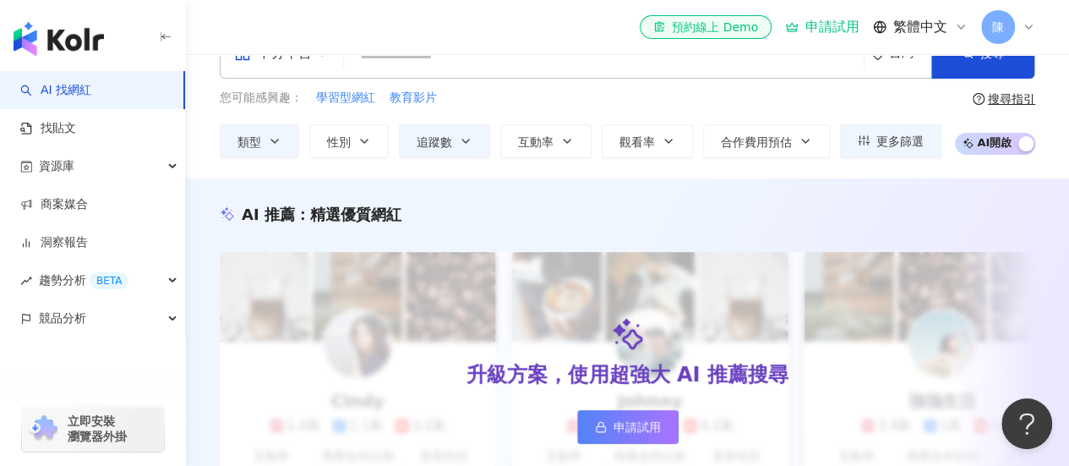
scroll to position [0, 0]
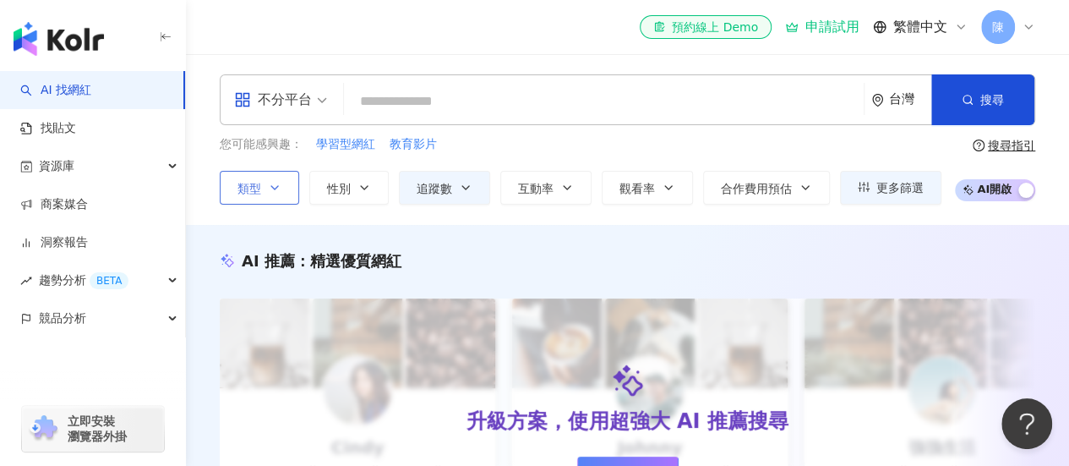
click at [279, 188] on icon "button" at bounding box center [275, 188] width 14 height 14
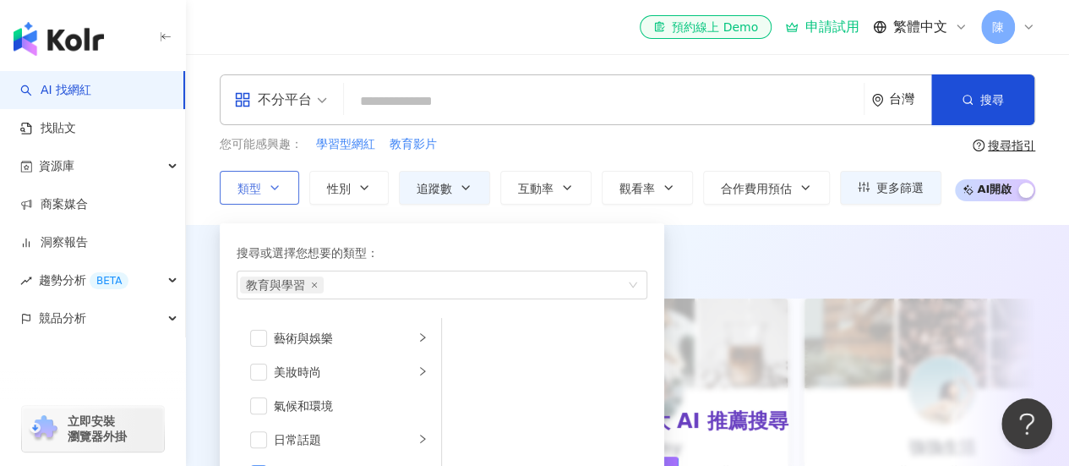
scroll to position [3, 0]
click at [264, 336] on span "button" at bounding box center [258, 334] width 17 height 17
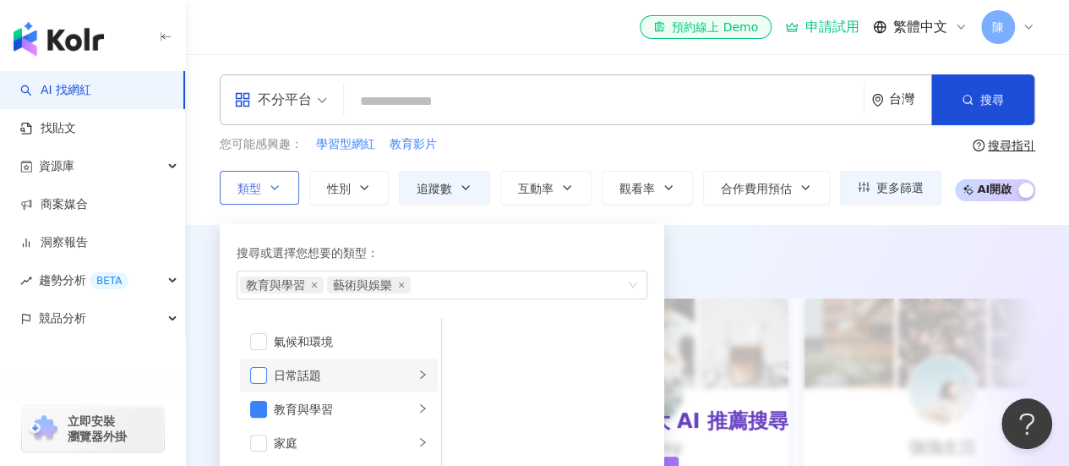
click at [260, 373] on span "button" at bounding box center [258, 375] width 17 height 17
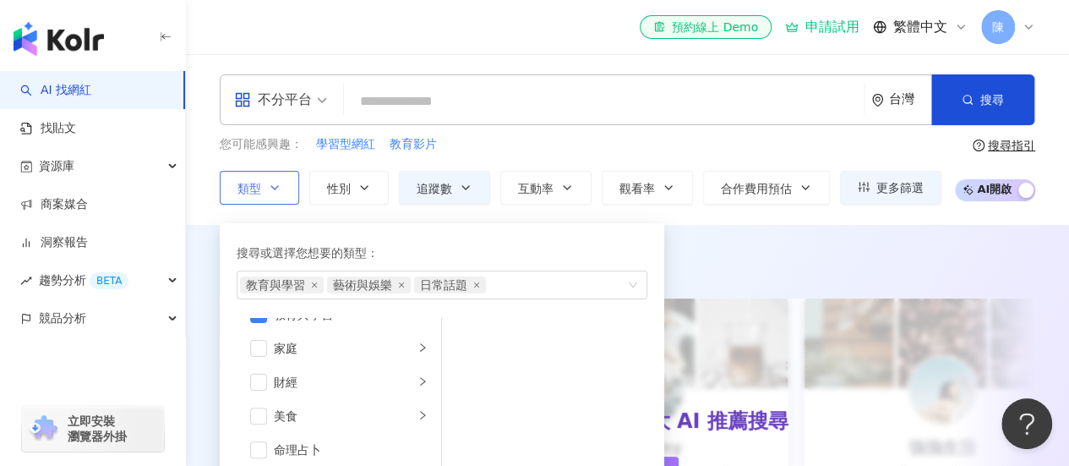
scroll to position [159, 0]
click at [257, 344] on span "button" at bounding box center [258, 348] width 17 height 17
click at [260, 380] on span "button" at bounding box center [258, 382] width 17 height 17
click at [264, 412] on span "button" at bounding box center [258, 415] width 17 height 17
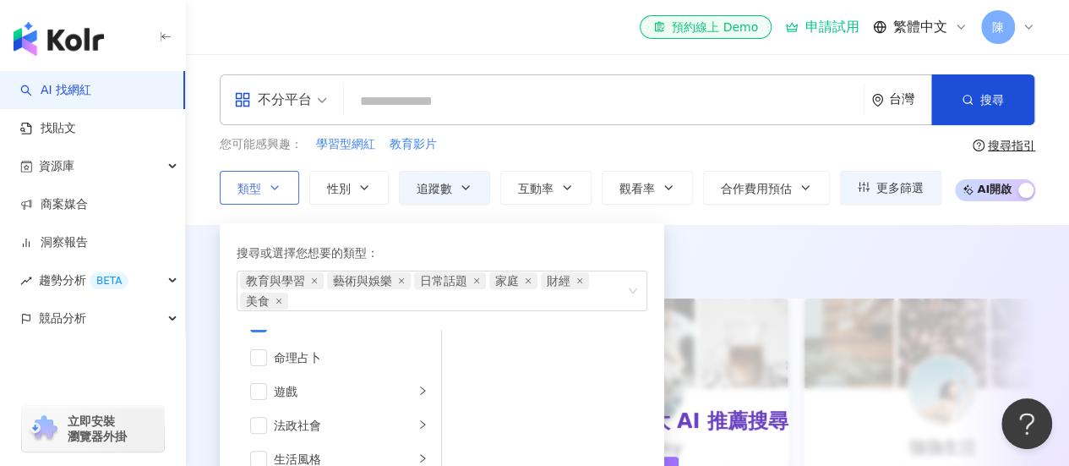
scroll to position [265, 0]
click at [263, 383] on span "button" at bounding box center [258, 388] width 17 height 17
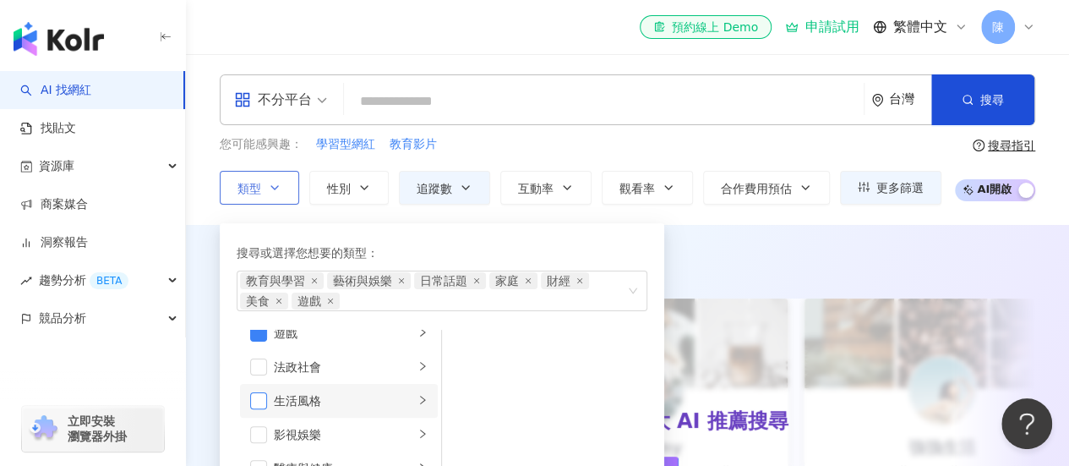
click at [262, 396] on span "button" at bounding box center [258, 400] width 17 height 17
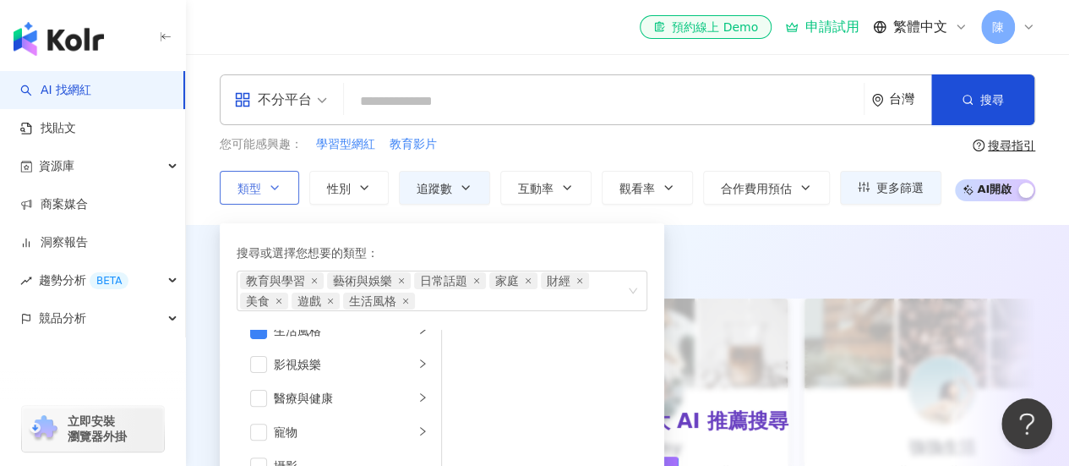
scroll to position [382, 0]
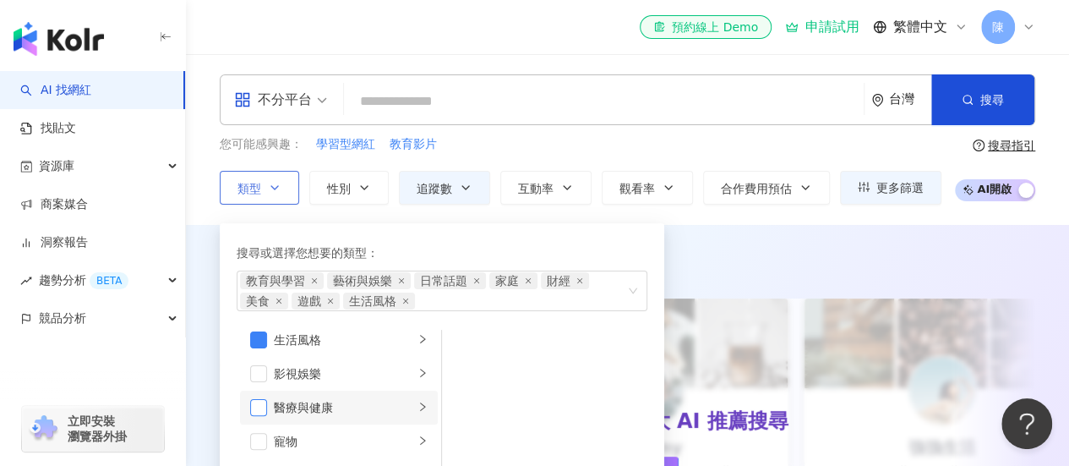
click at [257, 410] on span "button" at bounding box center [258, 407] width 17 height 17
click at [258, 378] on span "button" at bounding box center [258, 373] width 17 height 17
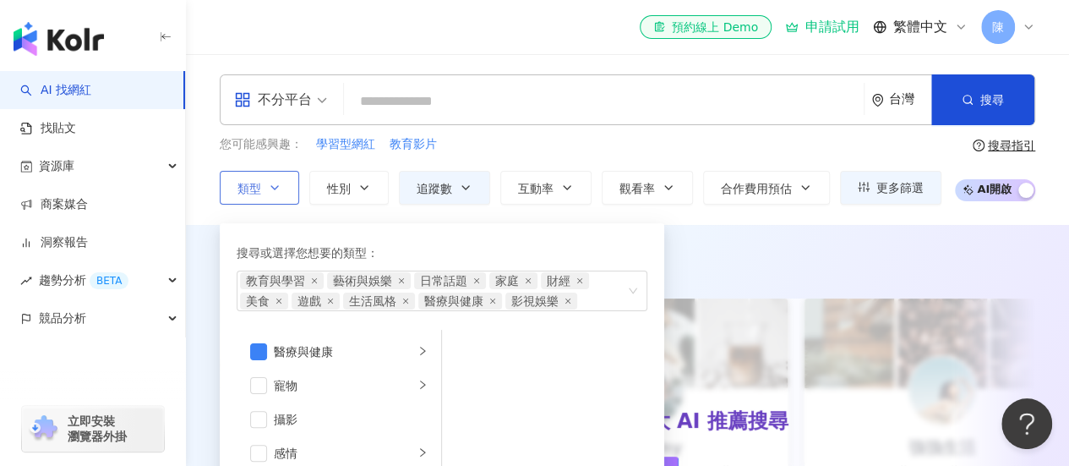
scroll to position [436, 0]
drag, startPoint x: 258, startPoint y: 387, endPoint x: 262, endPoint y: 426, distance: 39.1
click at [262, 426] on ul "藝術與娛樂 美妝時尚 氣候和環境 日常話題 教育與學習 家庭 財經 美食 命理占卜 遊戲 法政社會 生活風格 影視娛樂 醫療與健康 寵物 攝影 感情 宗教 促…" at bounding box center [339, 446] width 205 height 232
click at [262, 426] on span "button" at bounding box center [258, 421] width 17 height 17
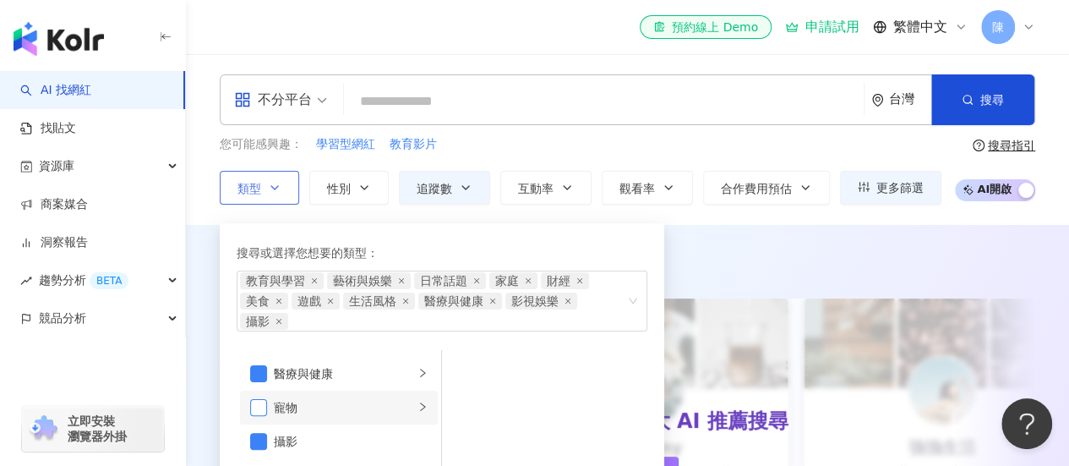
click at [259, 401] on span "button" at bounding box center [258, 407] width 17 height 17
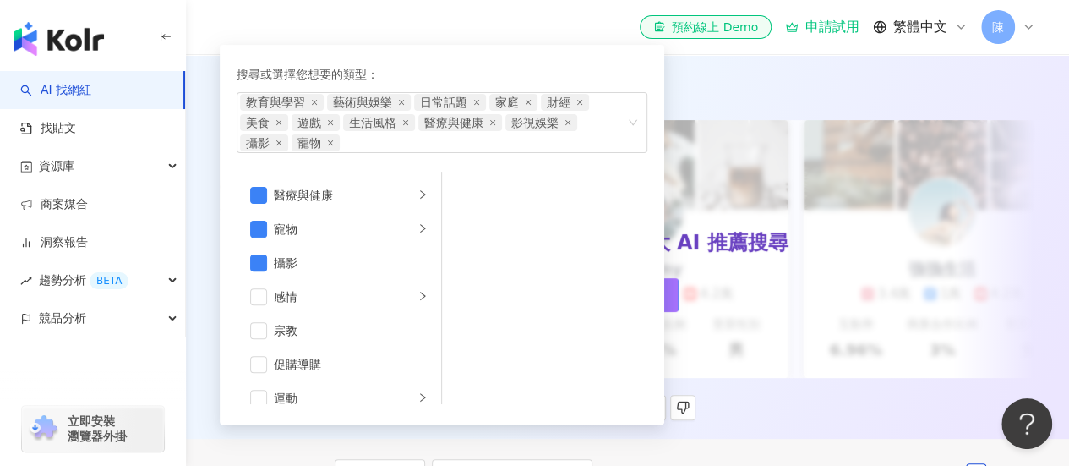
scroll to position [203, 0]
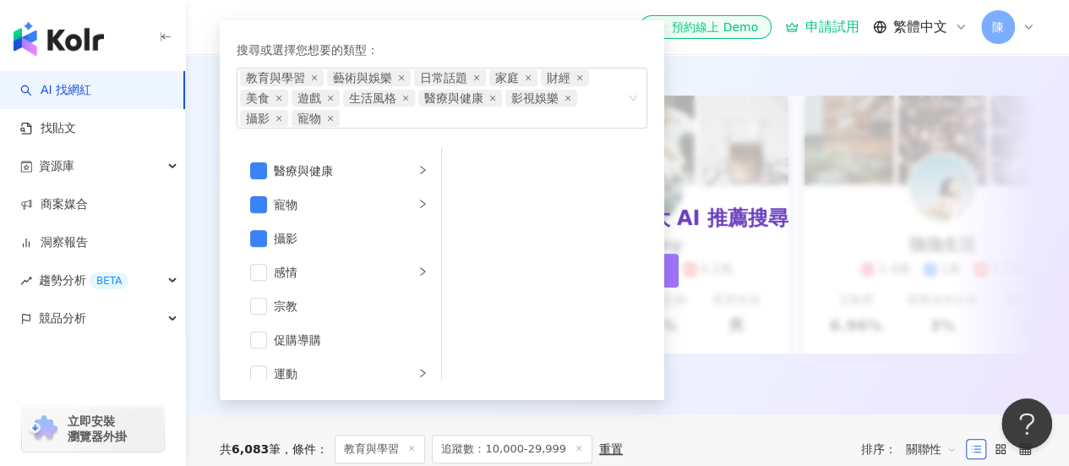
click at [256, 378] on div "搜尋或選擇您想要的類型： 教育與學習 藝術與娛樂 日常話題 家庭 財經 美食 遊戲 生活風格 醫療與健康 影視娛樂 攝影 寵物 藝術與娛樂 美妝時尚 氣候和環…" at bounding box center [442, 209] width 424 height 359
click at [257, 377] on span "button" at bounding box center [258, 373] width 17 height 17
click at [260, 309] on span "button" at bounding box center [258, 306] width 17 height 17
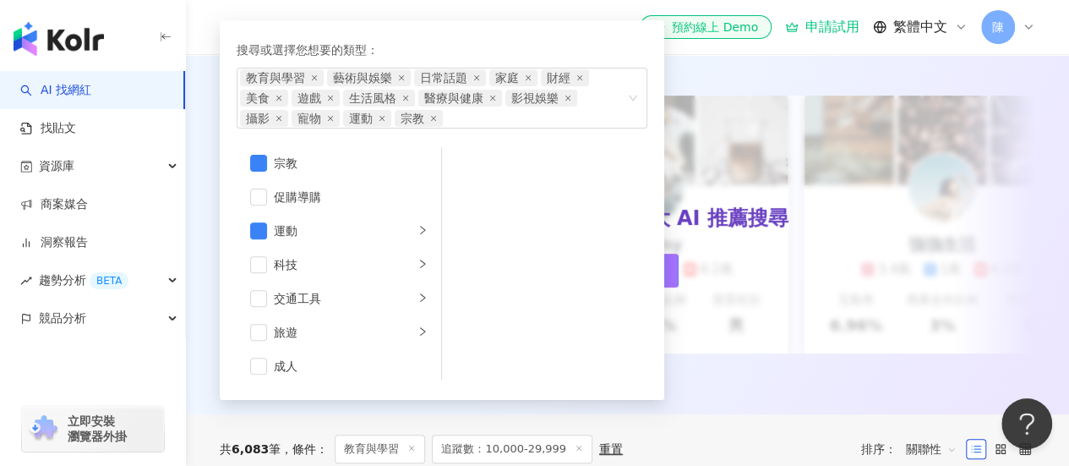
scroll to position [585, 0]
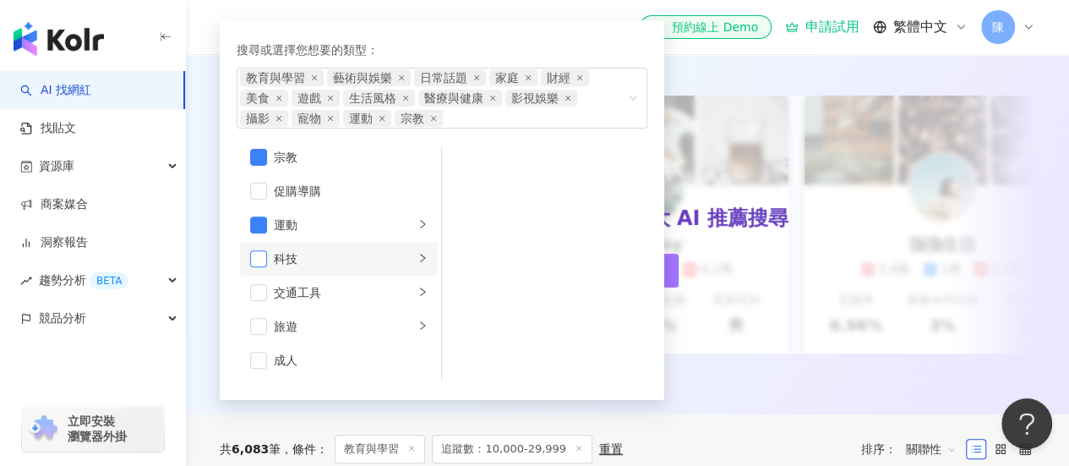
click at [260, 263] on span "button" at bounding box center [258, 258] width 17 height 17
click at [259, 325] on span "button" at bounding box center [258, 326] width 17 height 17
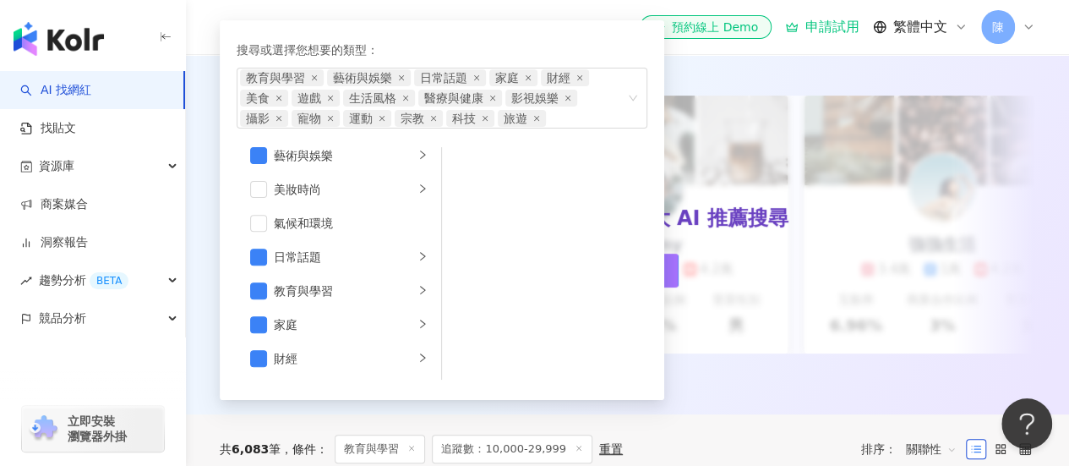
scroll to position [0, 0]
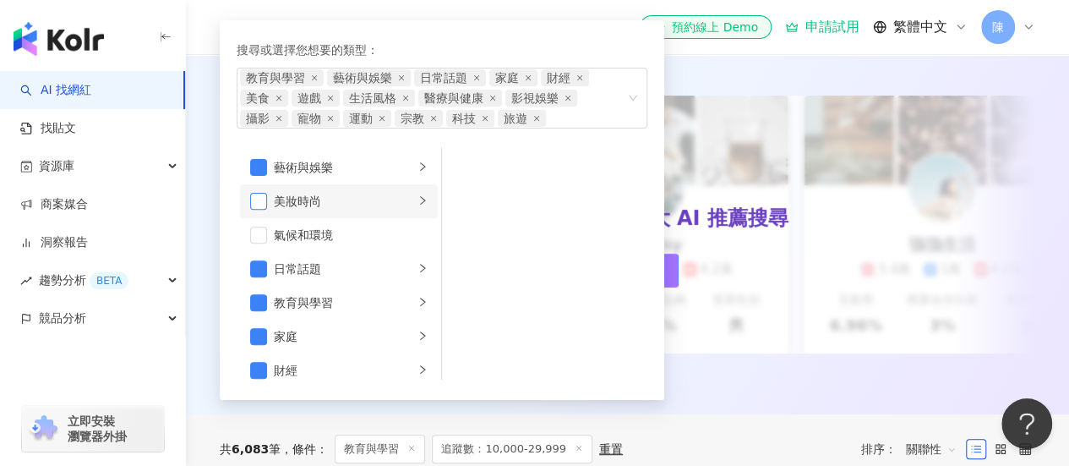
click at [257, 193] on span "button" at bounding box center [258, 201] width 17 height 17
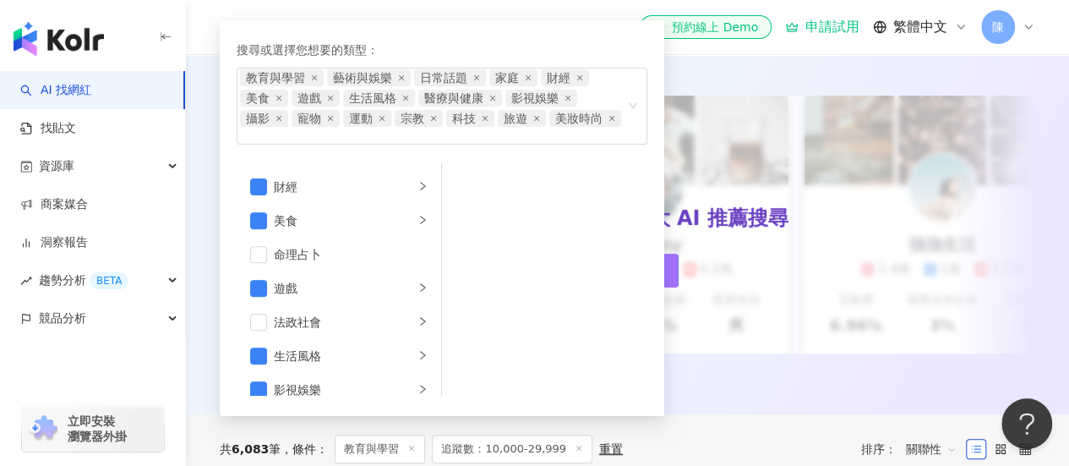
scroll to position [147, 0]
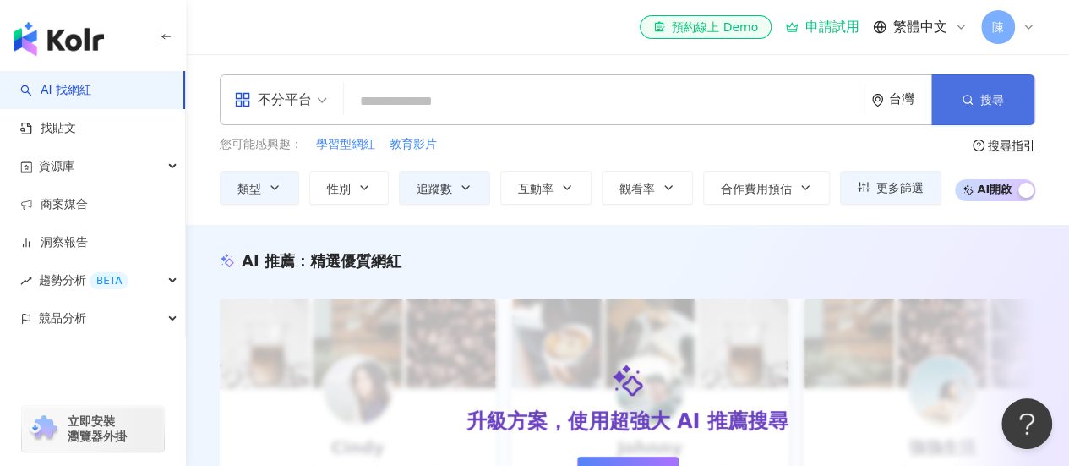
click at [1003, 100] on span "搜尋" at bounding box center [993, 100] width 24 height 14
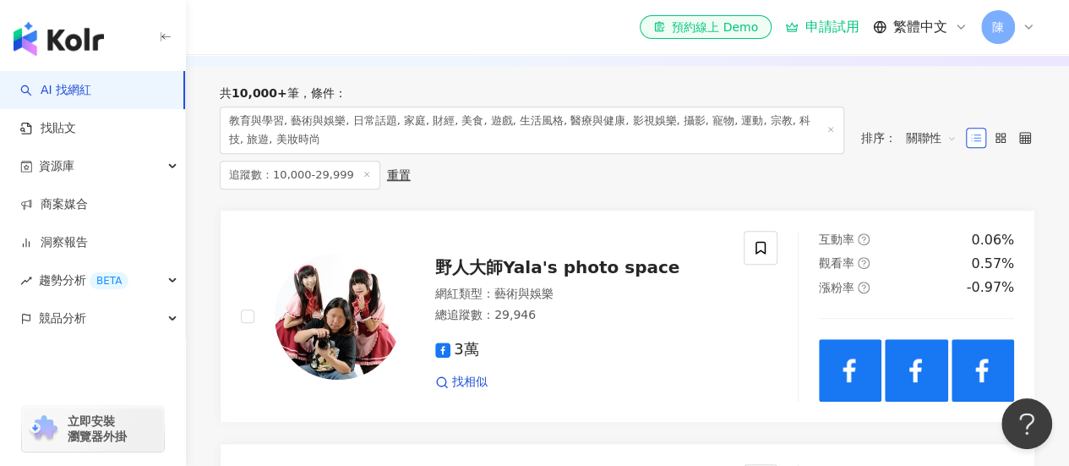
scroll to position [559, 0]
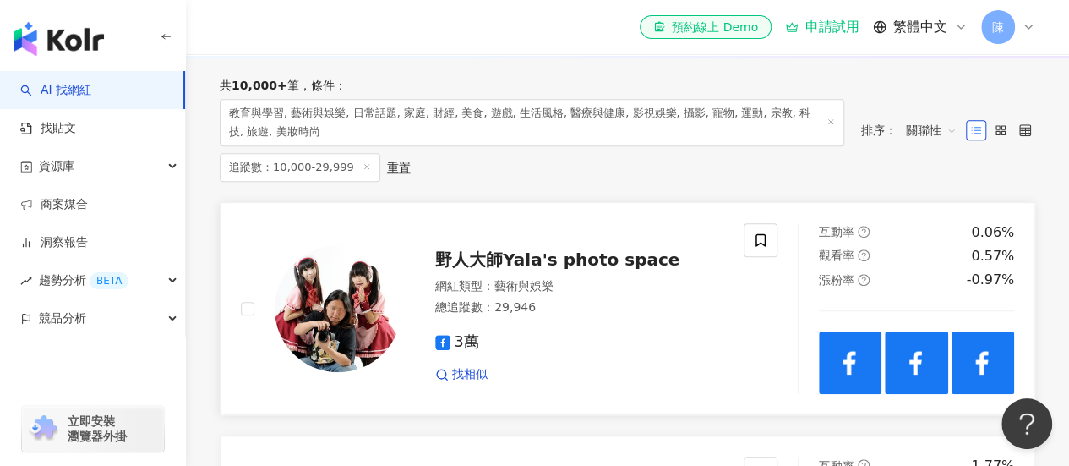
click at [503, 270] on span "野人大師Yala's photo space" at bounding box center [557, 259] width 244 height 20
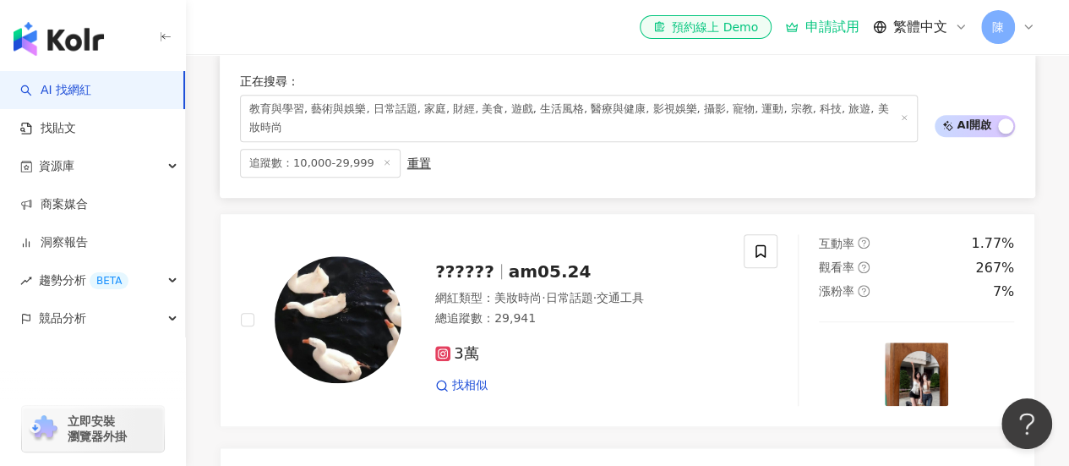
scroll to position [784, 0]
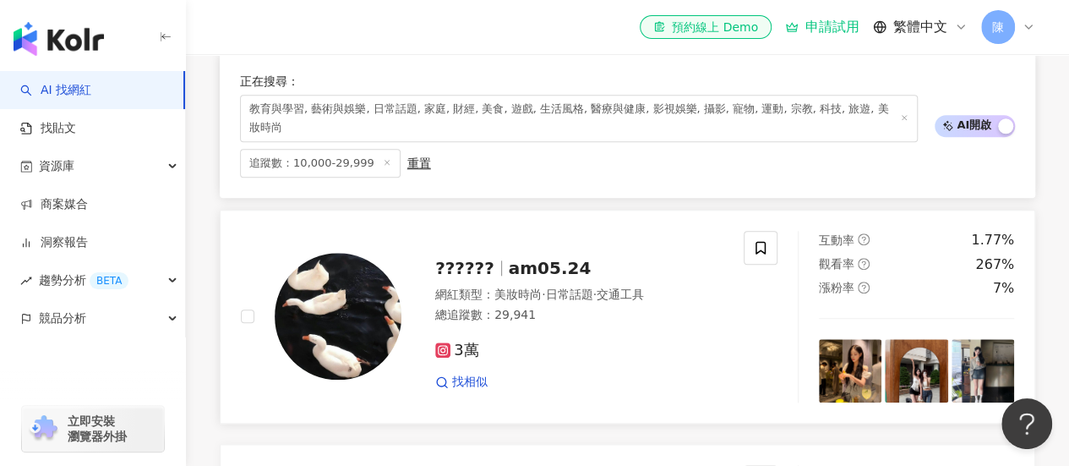
click at [549, 278] on span "am05.24" at bounding box center [550, 268] width 83 height 20
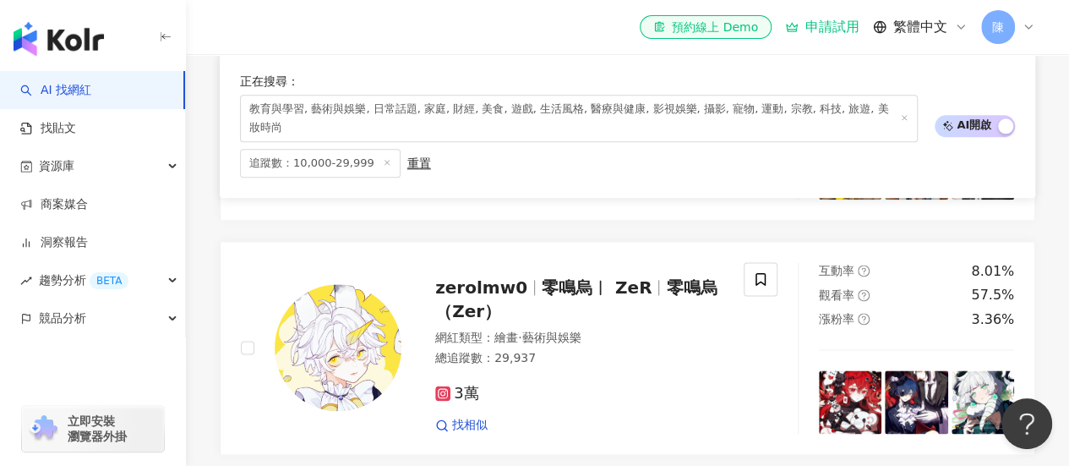
scroll to position [994, 0]
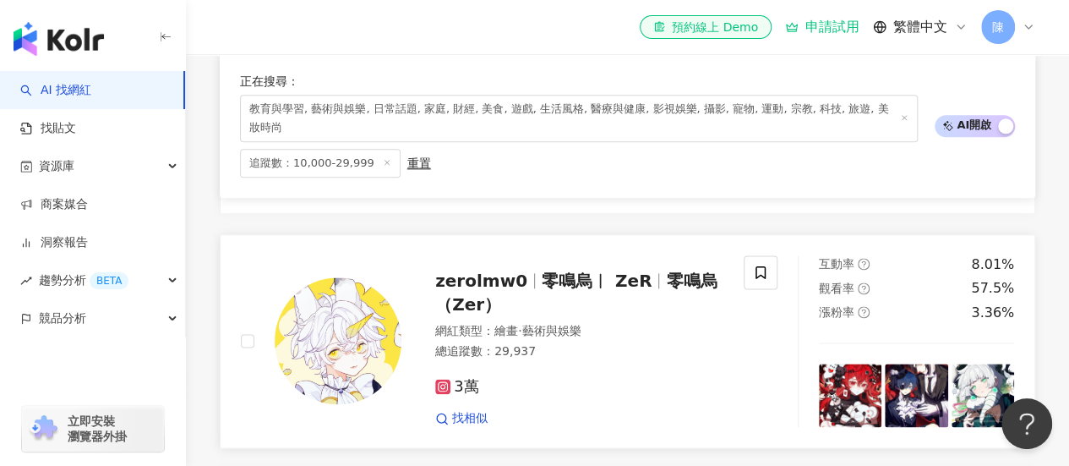
click at [527, 291] on span "zerolmw0" at bounding box center [488, 281] width 107 height 20
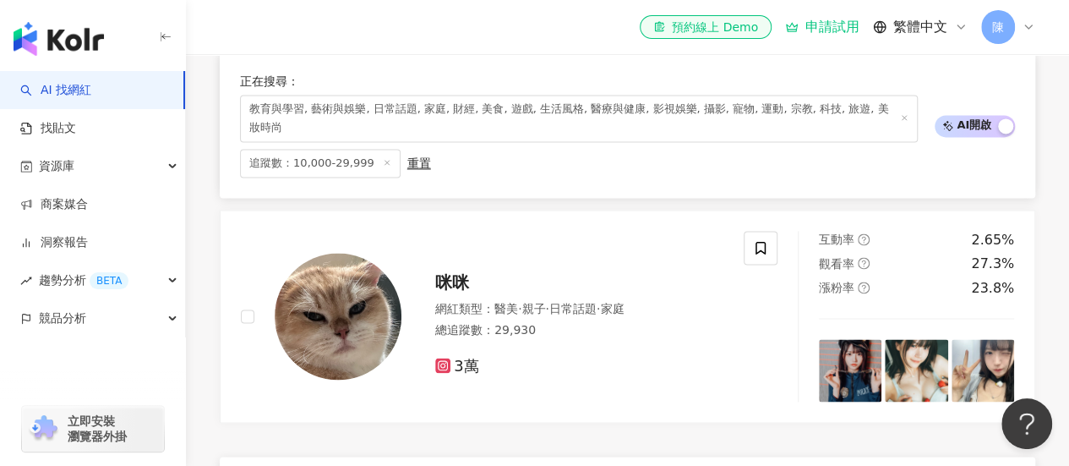
scroll to position [1249, 0]
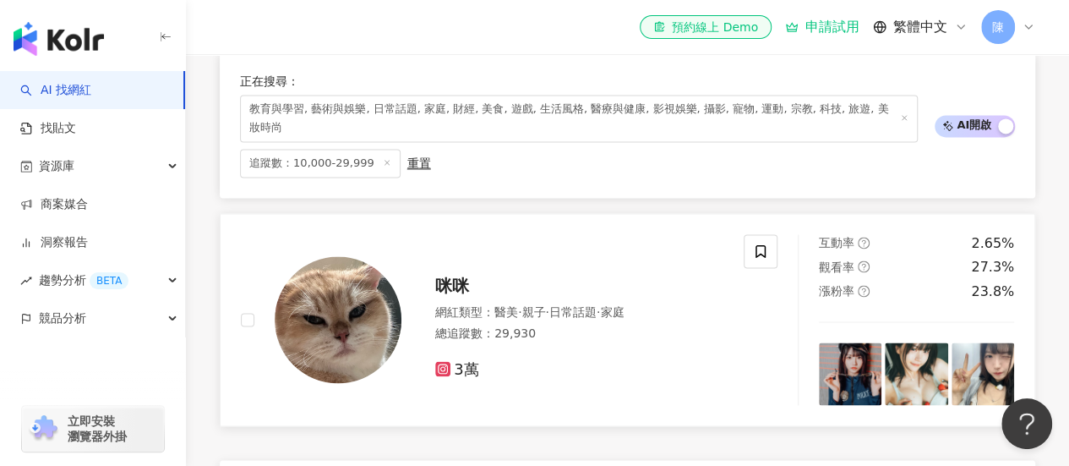
click at [450, 294] on span "咪咪" at bounding box center [452, 286] width 34 height 20
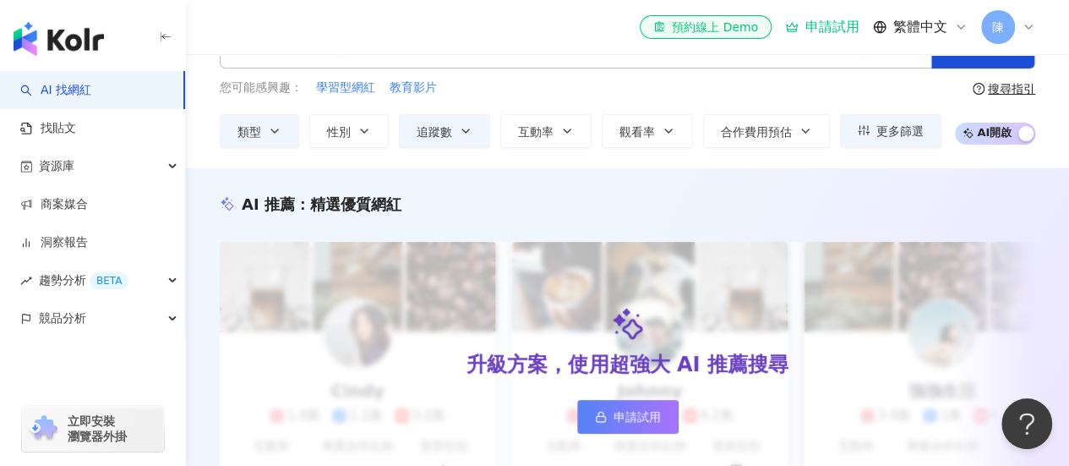
scroll to position [52, 0]
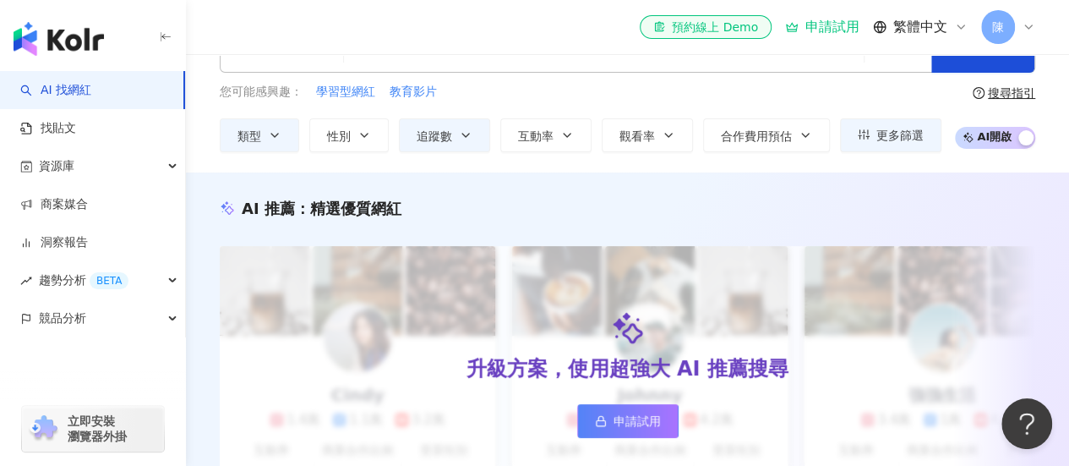
click at [1048, 75] on div "不分平台 台灣 搜尋 您可能感興趣： 學習型網紅 教育影片 類型 性別 追蹤數 互動率 觀看率 合作費用預估 更多篩選 ***** - ***** 不限 小型…" at bounding box center [627, 87] width 883 height 130
click at [940, 67] on button "搜尋" at bounding box center [983, 47] width 103 height 51
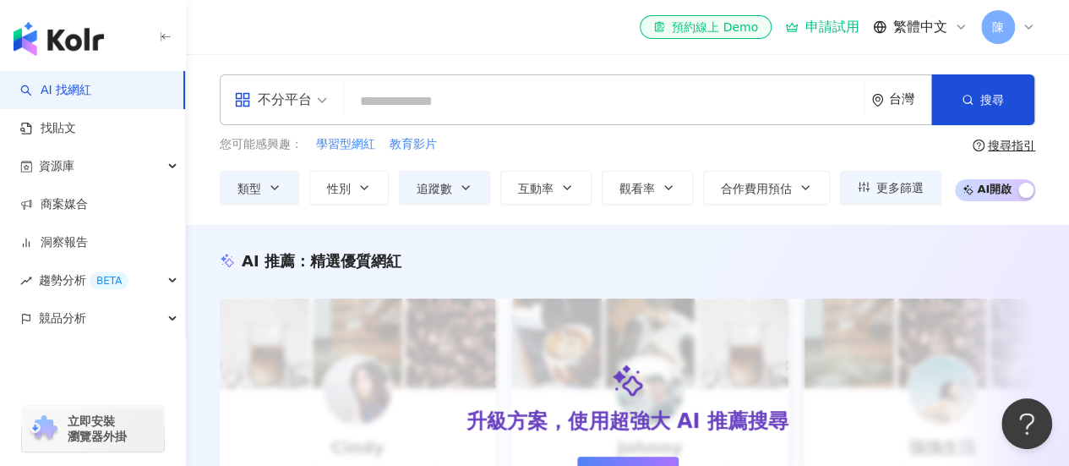
drag, startPoint x: 1018, startPoint y: 19, endPoint x: 1045, endPoint y: 18, distance: 27.1
click at [1030, 37] on div "陳" at bounding box center [1008, 27] width 54 height 34
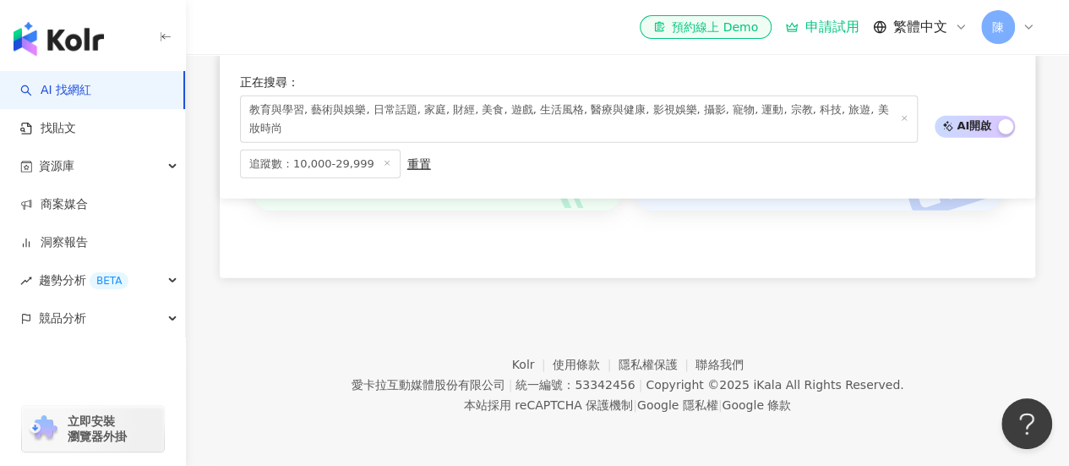
scroll to position [2249, 0]
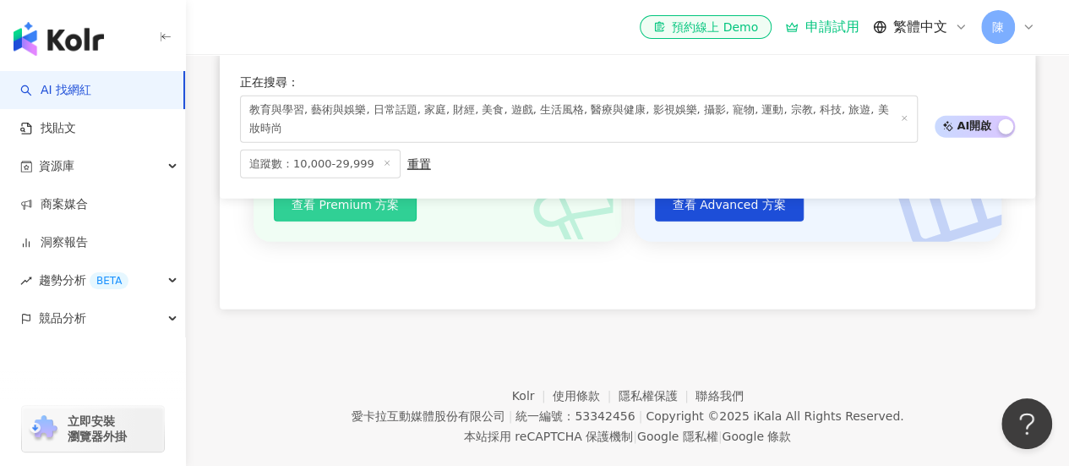
click at [360, 210] on span "查看 Premium 方案" at bounding box center [345, 205] width 107 height 14
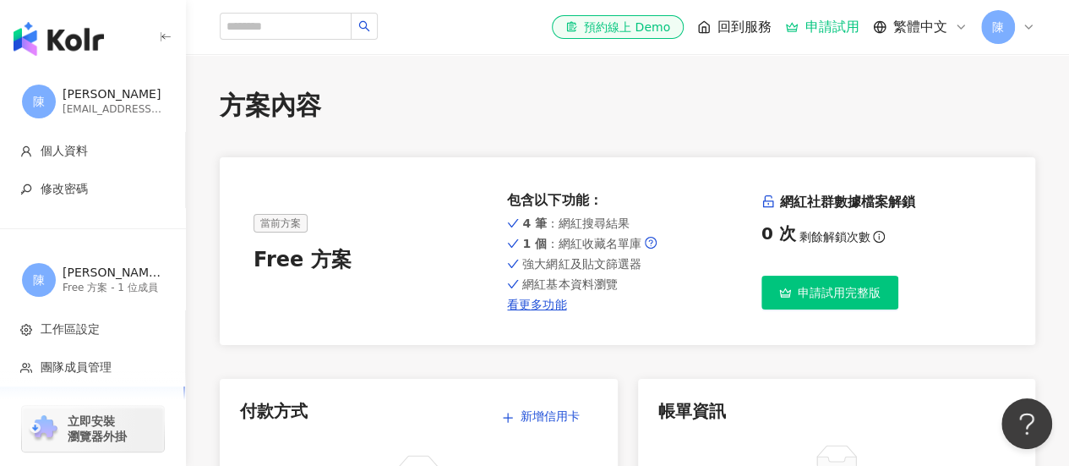
click at [1025, 17] on div "陳" at bounding box center [1008, 27] width 54 height 34
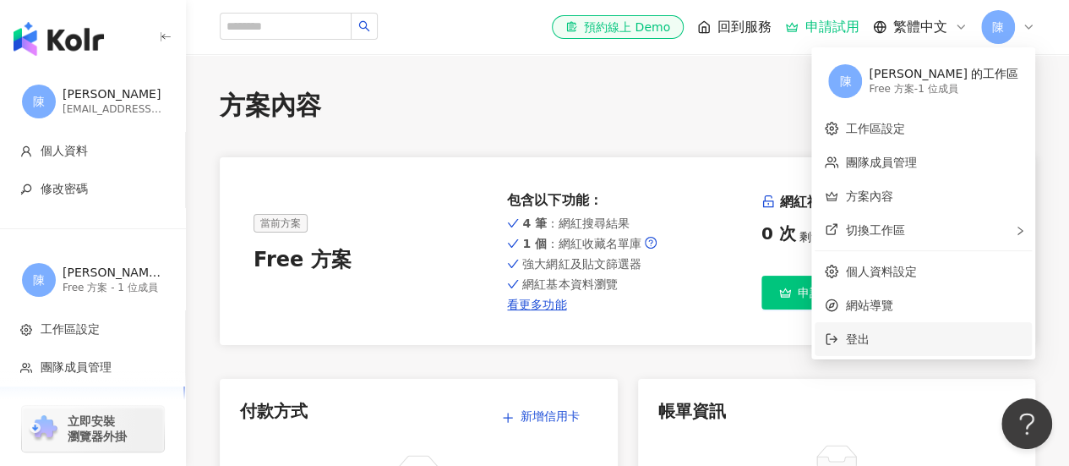
click at [954, 332] on span "登出" at bounding box center [933, 339] width 177 height 19
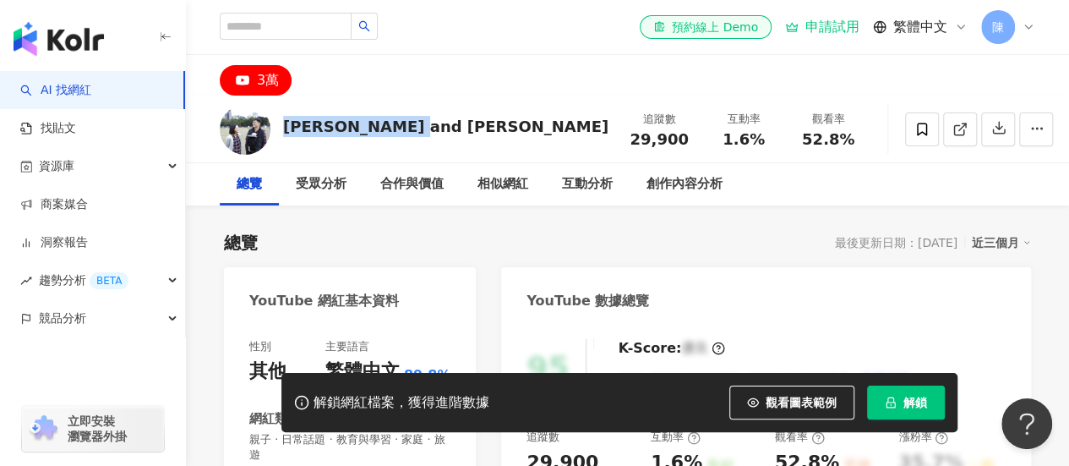
drag, startPoint x: 435, startPoint y: 123, endPoint x: 287, endPoint y: 136, distance: 148.5
click at [287, 136] on div "Kai and Hannah 追蹤數 29,900 互動率 1.6% 觀看率 52.8%" at bounding box center [627, 129] width 883 height 67
copy div "[PERSON_NAME] and [PERSON_NAME]"
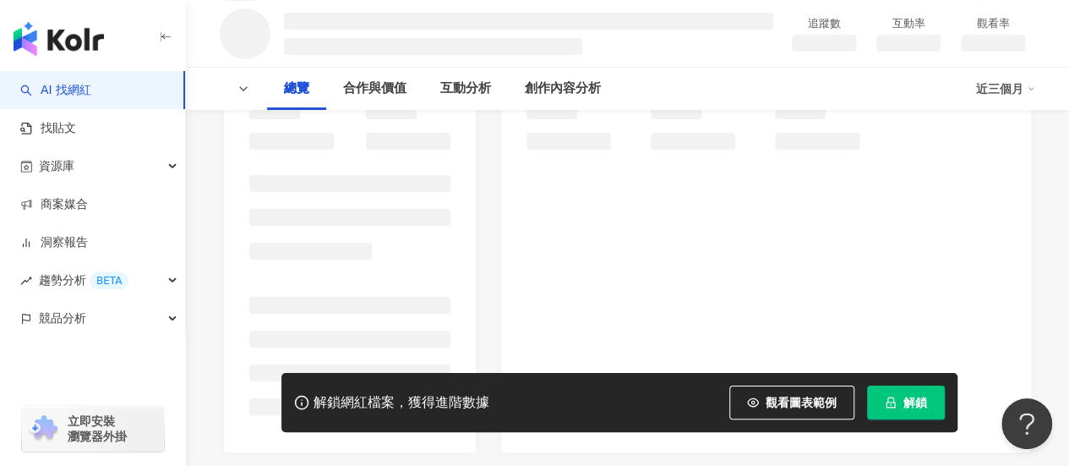
scroll to position [232, 0]
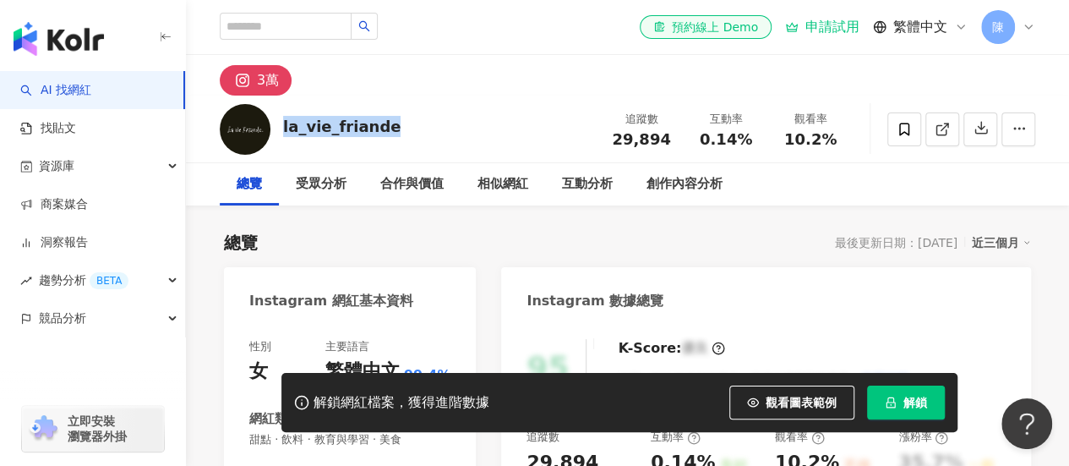
drag, startPoint x: 397, startPoint y: 125, endPoint x: 282, endPoint y: 123, distance: 115.0
click at [282, 123] on div "la_vie_friande 追蹤數 29,894 互動率 0.14% 觀看率 10.2%" at bounding box center [627, 129] width 883 height 67
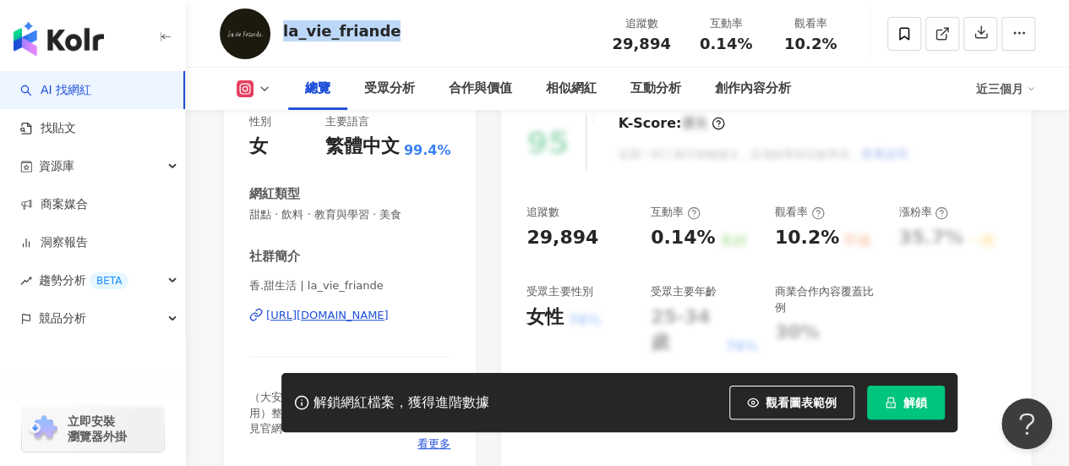
scroll to position [218, 0]
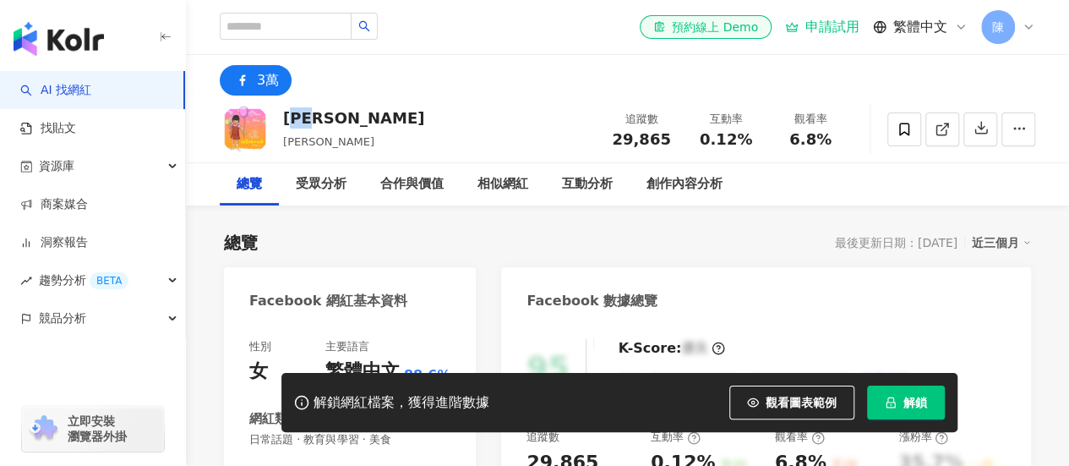
drag, startPoint x: 351, startPoint y: 116, endPoint x: 282, endPoint y: 118, distance: 68.5
click at [282, 118] on div "紀文惠 [PERSON_NAME] 追蹤數 29,865 互動率 0.12% 觀看率 6.8%" at bounding box center [627, 129] width 883 height 67
copy div "文惠"
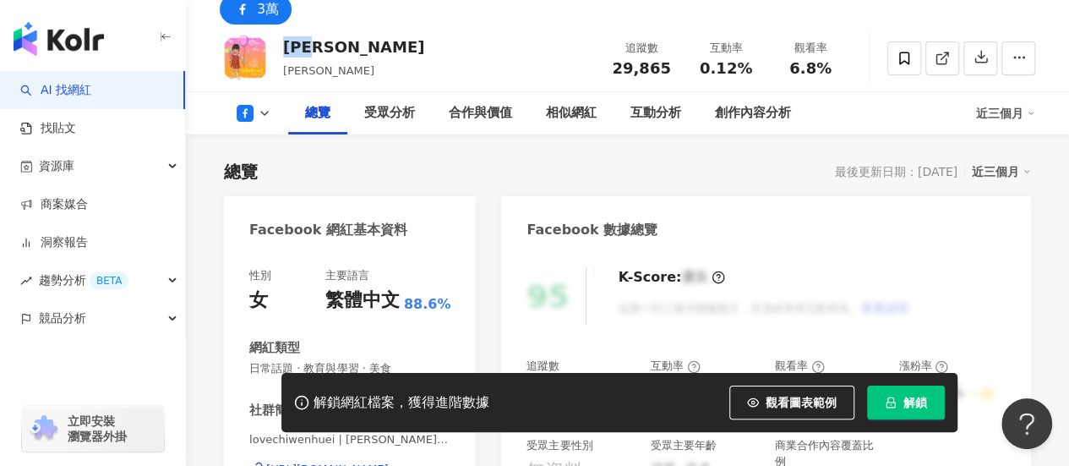
scroll to position [78, 0]
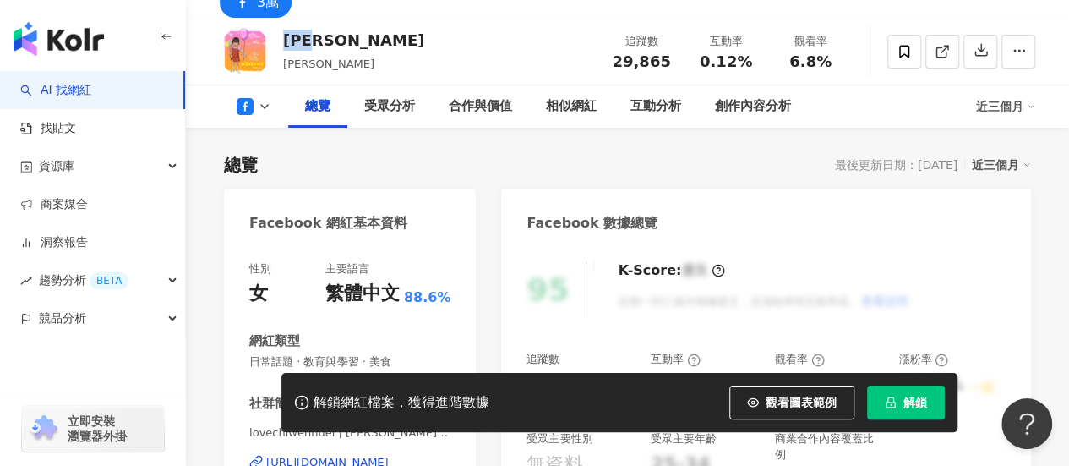
click at [384, 37] on div "紀文惠 Justine Chi紀文惠 追蹤數 29,865 互動率 0.12% 觀看率 6.8%" at bounding box center [627, 51] width 883 height 67
drag, startPoint x: 286, startPoint y: 41, endPoint x: 327, endPoint y: 42, distance: 41.4
click at [327, 42] on div "紀文惠" at bounding box center [353, 40] width 141 height 21
drag, startPoint x: 377, startPoint y: 62, endPoint x: 286, endPoint y: 67, distance: 91.4
click at [286, 67] on div "紀文惠 Justine Chi紀文惠 追蹤數 29,865 互動率 0.12% 觀看率 6.8%" at bounding box center [627, 51] width 883 height 67
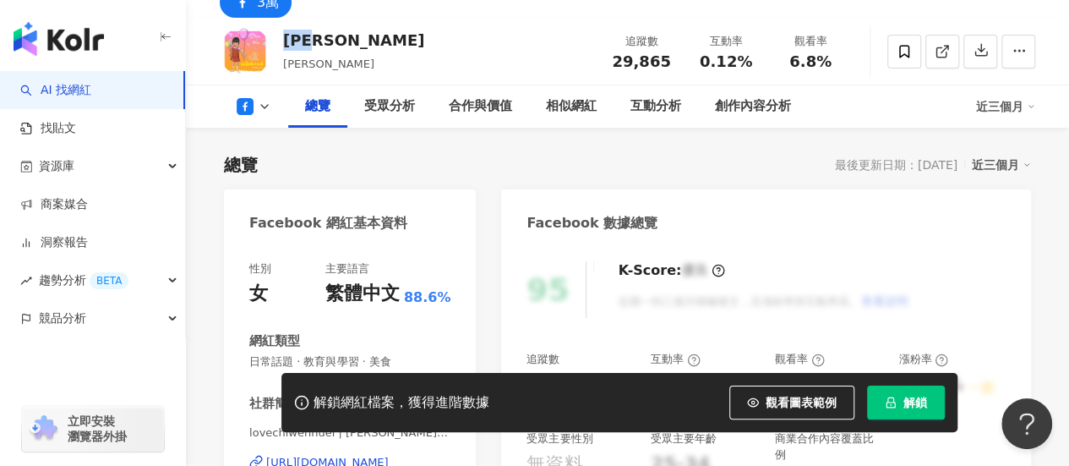
copy span "Justine Chi紀文惠"
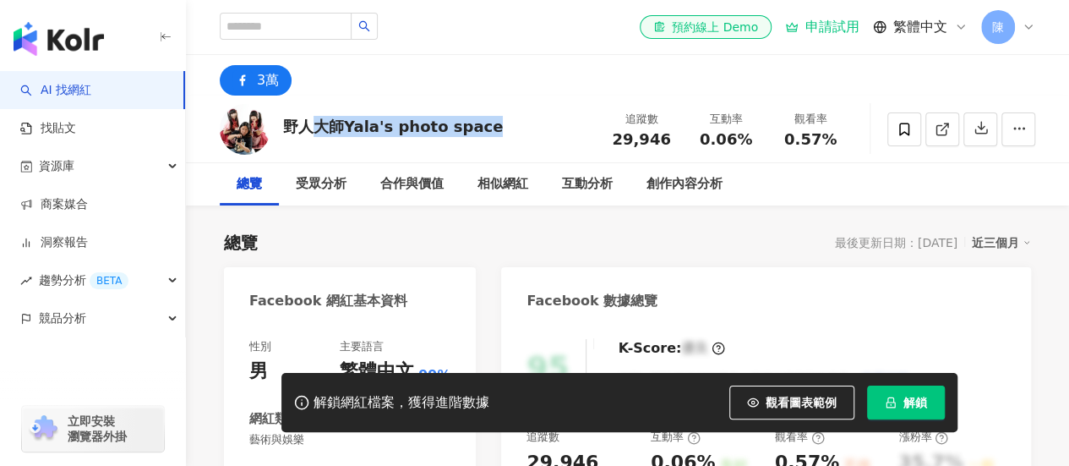
drag, startPoint x: 484, startPoint y: 131, endPoint x: 286, endPoint y: 127, distance: 197.9
click at [286, 127] on div "野人大師Yala's photo space 追蹤數 29,946 互動率 0.06% 觀看率 0.57%" at bounding box center [627, 129] width 883 height 67
copy div "野人大師Yala's photo space"
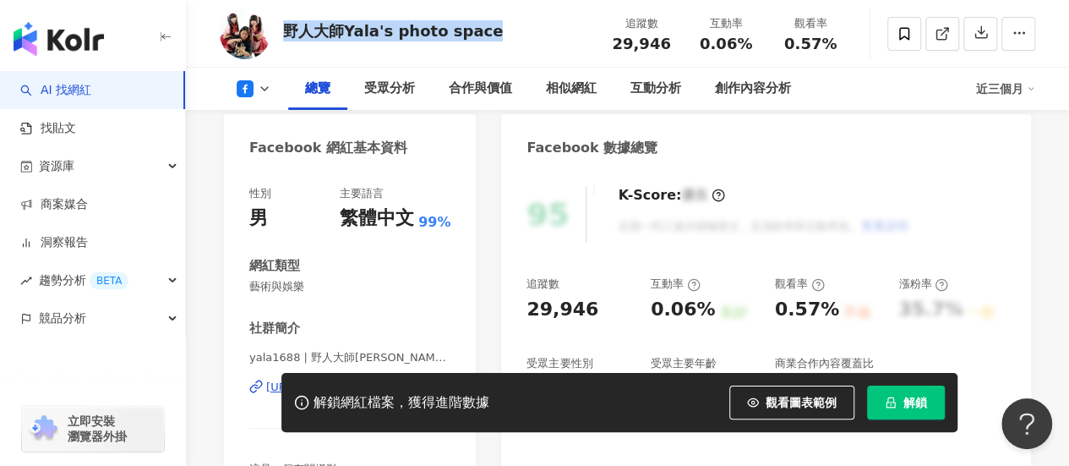
scroll to position [139, 0]
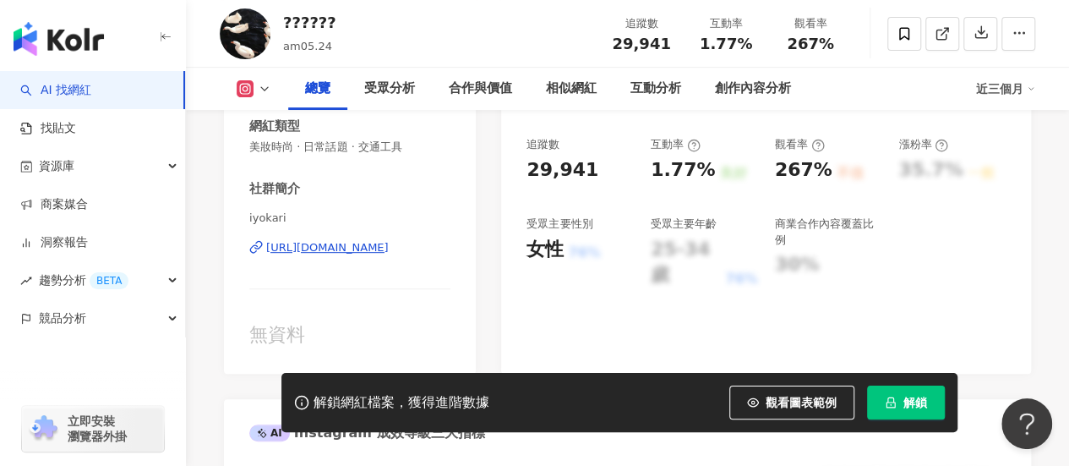
scroll to position [308, 0]
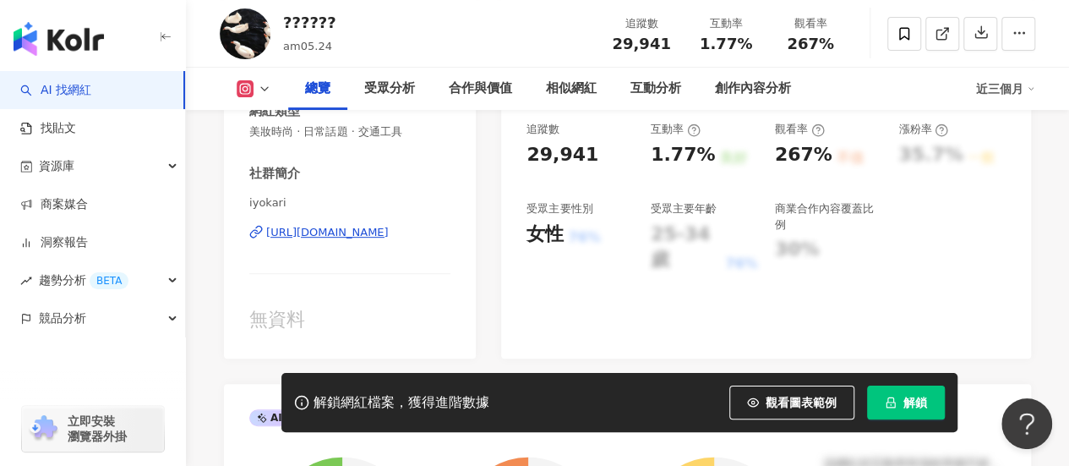
click at [389, 236] on div "https://www.instagram.com/iyokari/" at bounding box center [327, 232] width 123 height 15
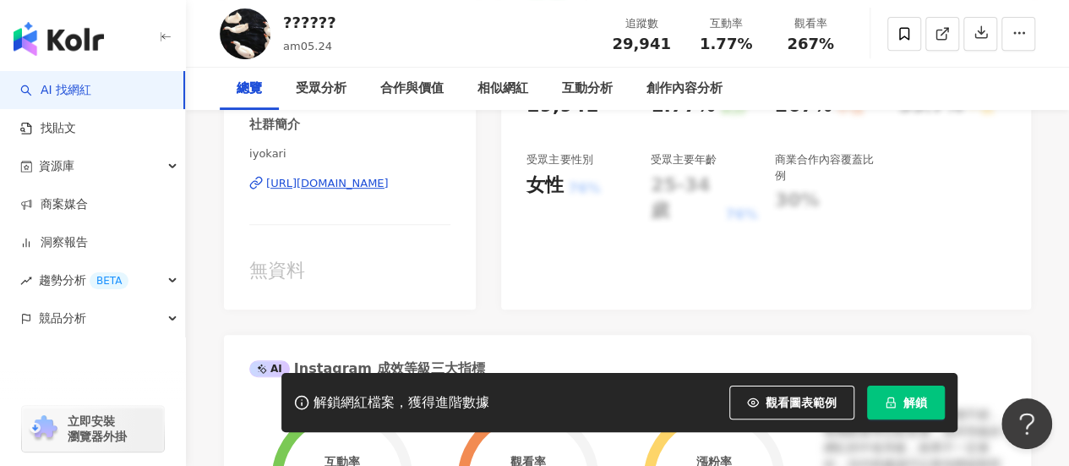
scroll to position [0, 0]
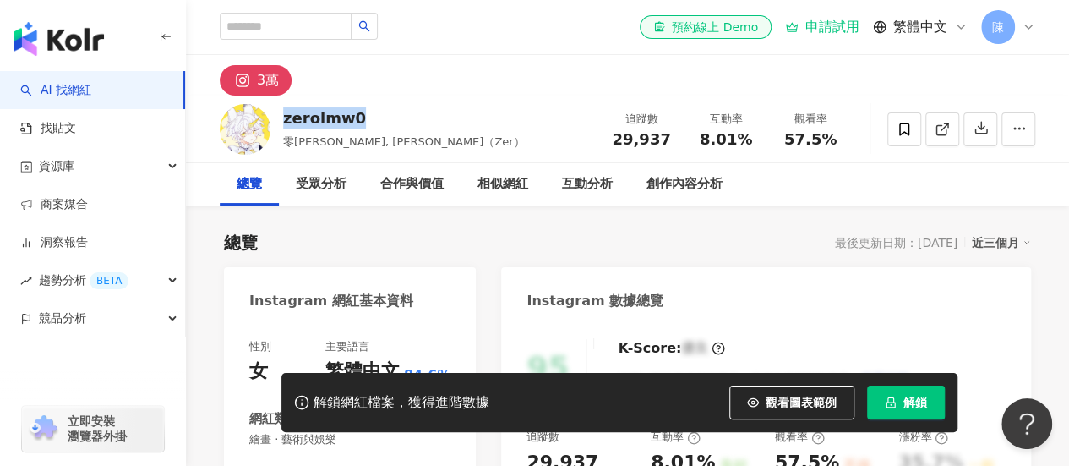
drag, startPoint x: 365, startPoint y: 116, endPoint x: 284, endPoint y: 120, distance: 81.3
click at [284, 120] on div "zerolmw0" at bounding box center [404, 117] width 242 height 21
copy div "zerolmw0"
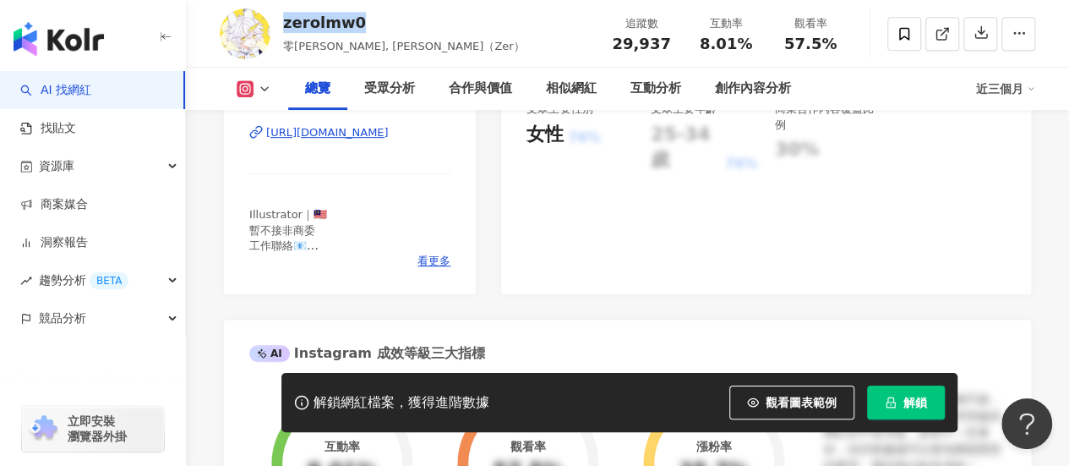
click at [380, 132] on div "https://www.instagram.com/zerolmw0/" at bounding box center [327, 132] width 123 height 15
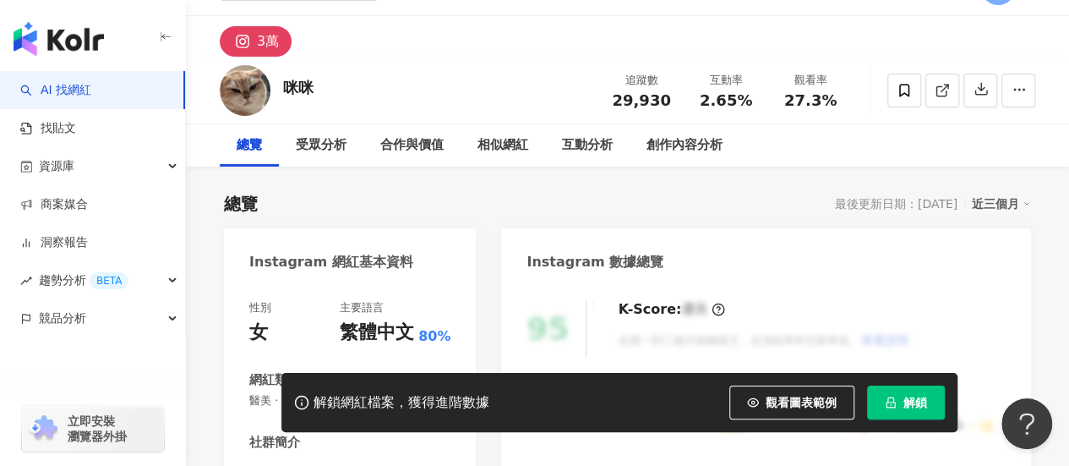
scroll to position [62, 0]
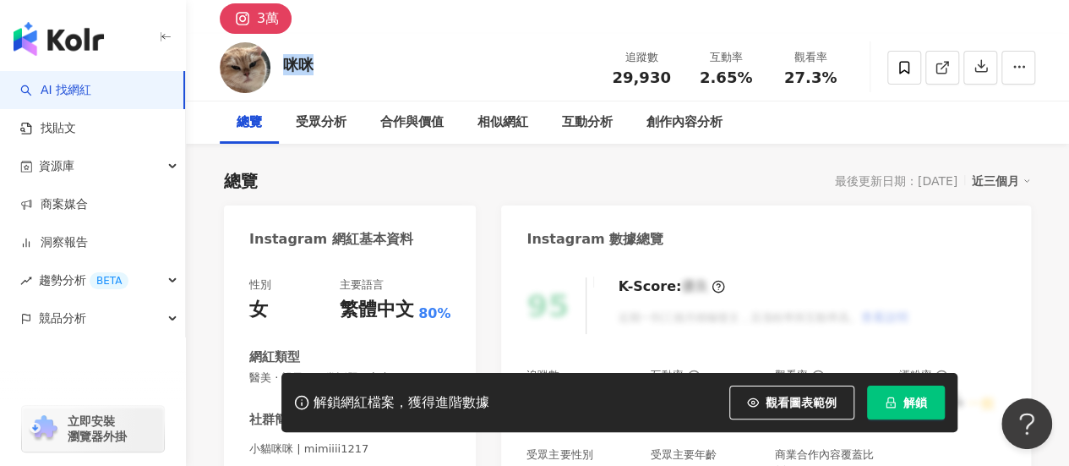
drag, startPoint x: 285, startPoint y: 69, endPoint x: 322, endPoint y: 71, distance: 37.2
click at [322, 71] on div "咪咪 追蹤數 29,930 互動率 2.65% 觀看率 27.3%" at bounding box center [627, 67] width 883 height 67
copy div "咪咪"
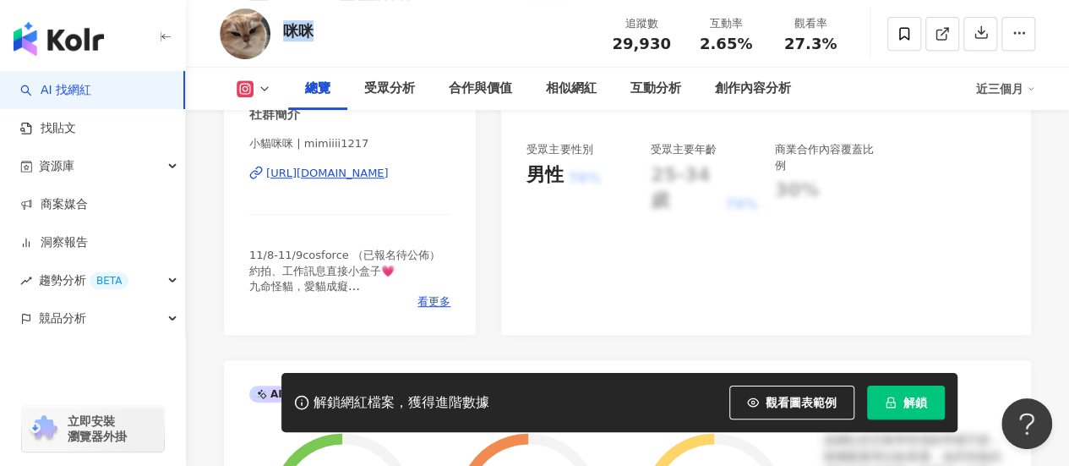
scroll to position [359, 0]
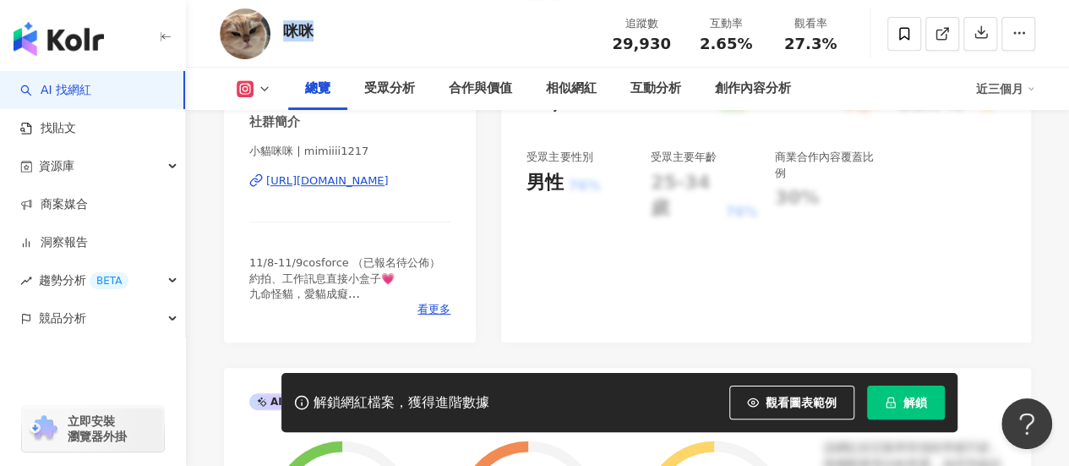
click at [370, 182] on div "[URL][DOMAIN_NAME]" at bounding box center [327, 180] width 123 height 15
